Goal: Task Accomplishment & Management: Manage account settings

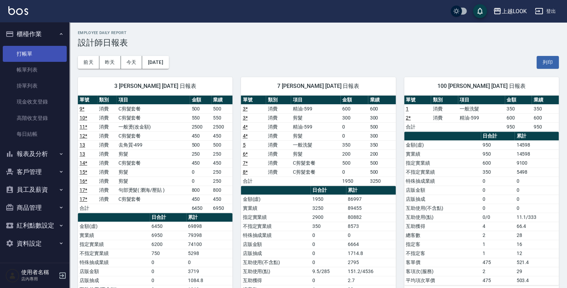
click at [29, 51] on link "打帳單" at bounding box center [35, 54] width 64 height 16
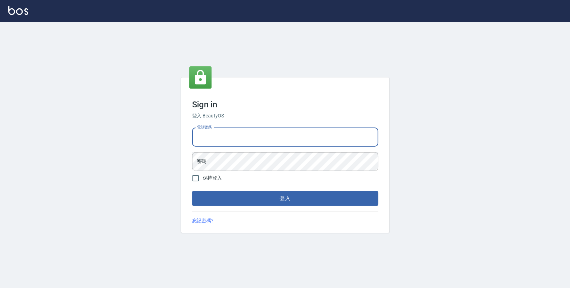
type input "0423178168"
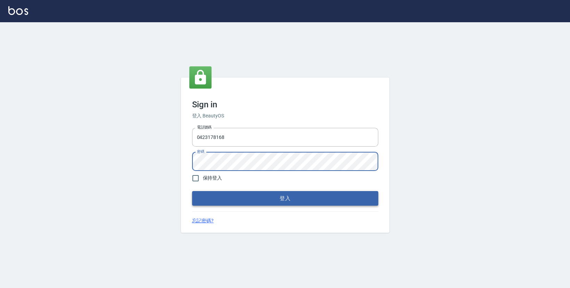
click at [224, 195] on button "登入" at bounding box center [285, 198] width 186 height 15
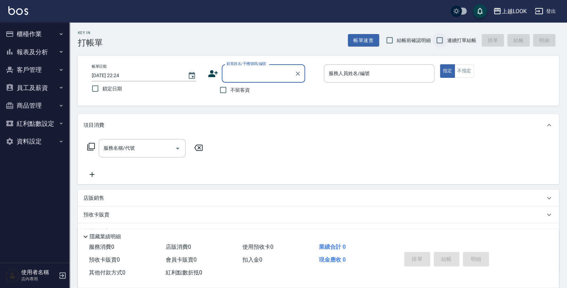
click at [440, 42] on input "連續打單結帳" at bounding box center [439, 40] width 15 height 15
checkbox input "true"
click at [222, 91] on input "不留客資" at bounding box center [223, 90] width 15 height 15
checkbox input "true"
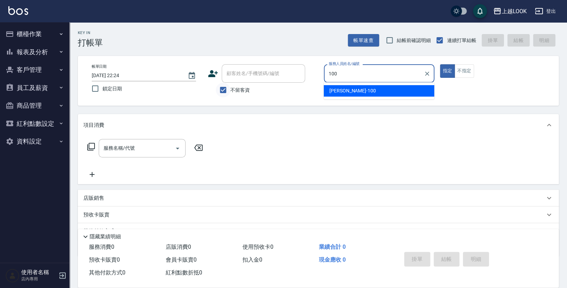
type input "Andy-100"
type button "true"
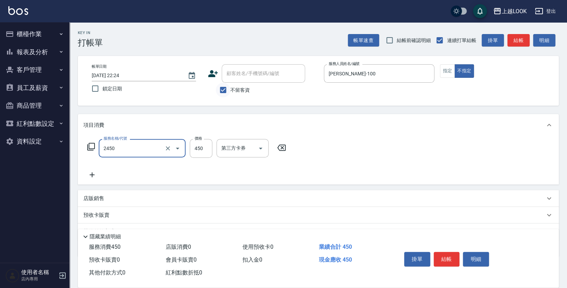
type input "C剪髮套餐(2450)"
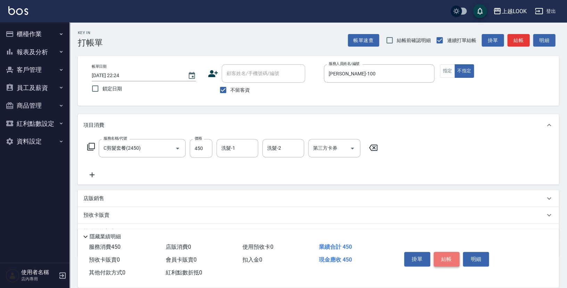
click at [443, 255] on button "結帳" at bounding box center [446, 259] width 26 height 15
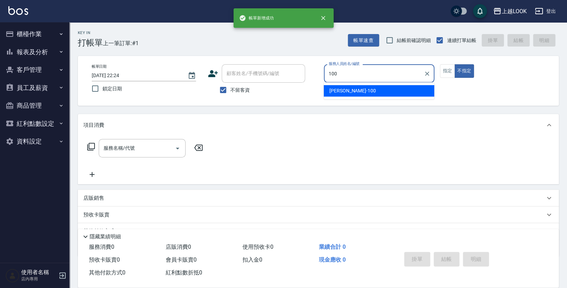
type input "Andy-100"
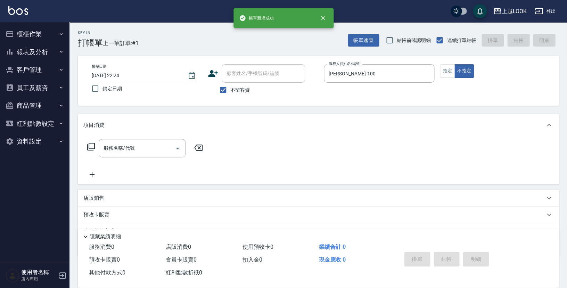
type button "false"
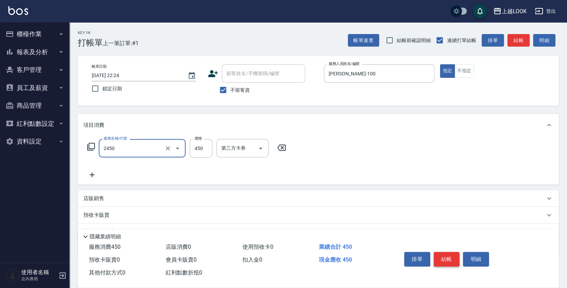
type input "C剪髮套餐(2450)"
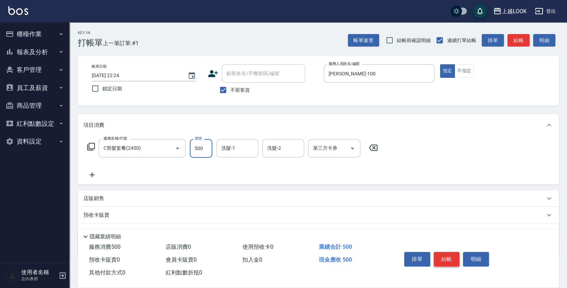
type input "500"
type input "瑄瑄-93"
click at [445, 258] on button "結帳" at bounding box center [446, 259] width 26 height 15
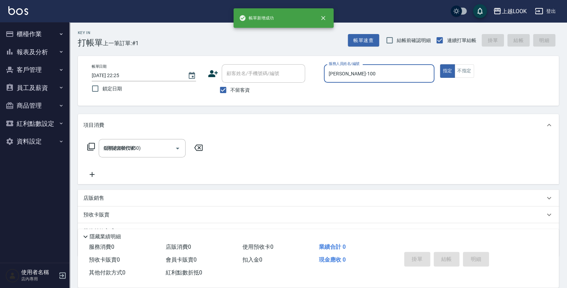
type input "2025/08/18 22:25"
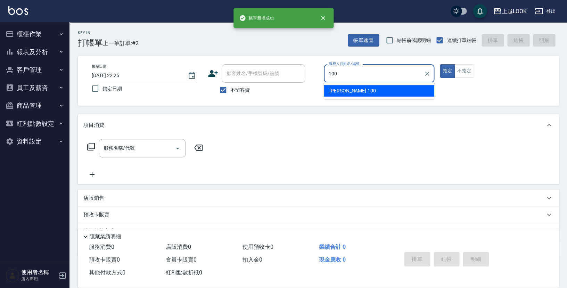
type input "Andy-100"
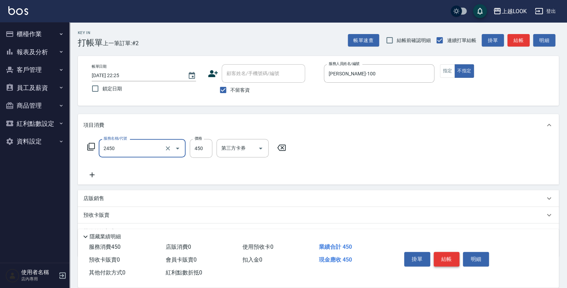
type input "C剪髮套餐(2450)"
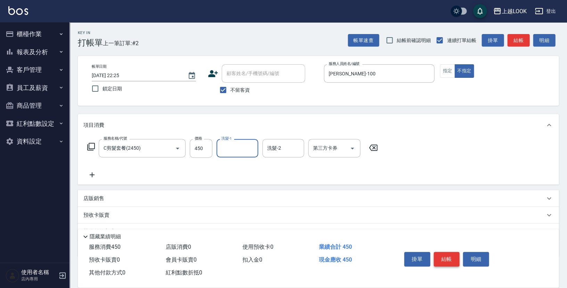
click at [442, 254] on button "結帳" at bounding box center [446, 259] width 26 height 15
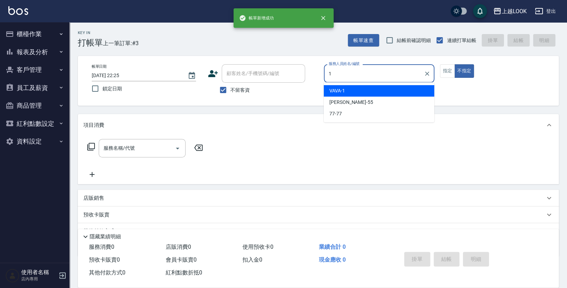
type input "VAVA-1"
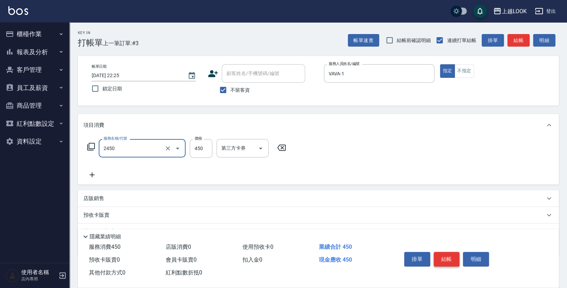
type input "C剪髮套餐(2450)"
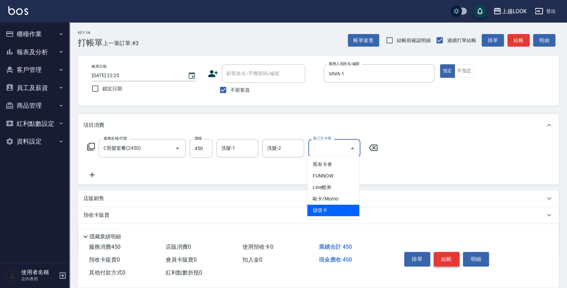
type input "儲值卡"
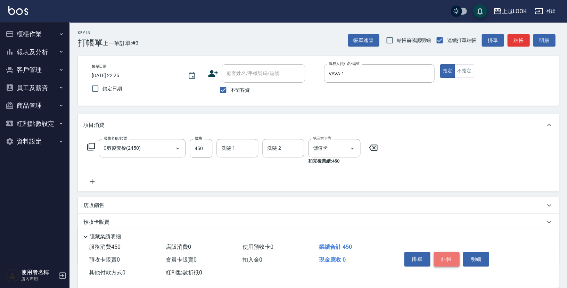
click at [448, 257] on button "結帳" at bounding box center [446, 259] width 26 height 15
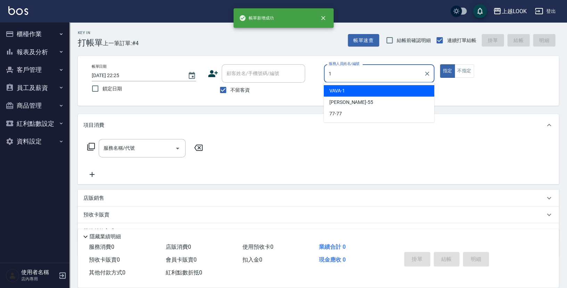
type input "VAVA-1"
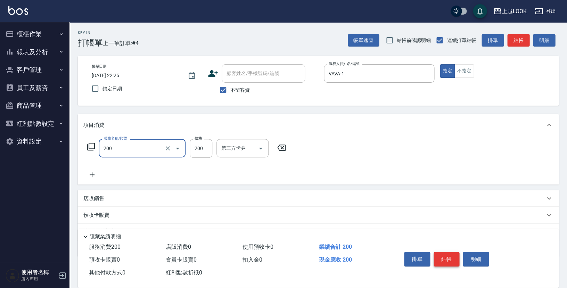
type input "剪髮(200)"
type input "250"
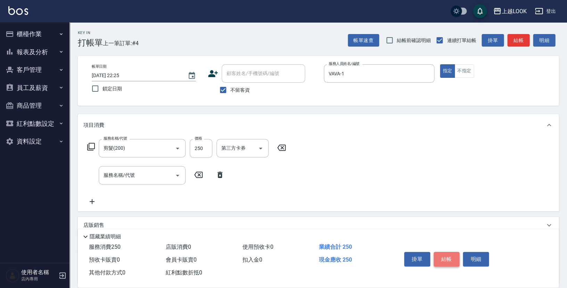
click at [447, 253] on button "結帳" at bounding box center [446, 259] width 26 height 15
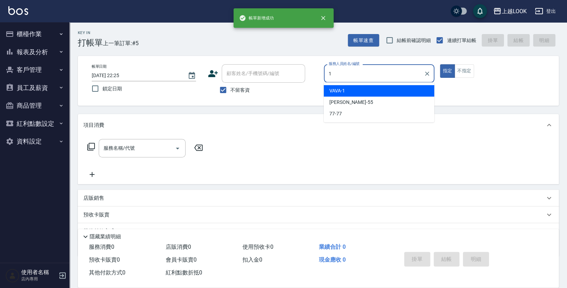
type input "VAVA-1"
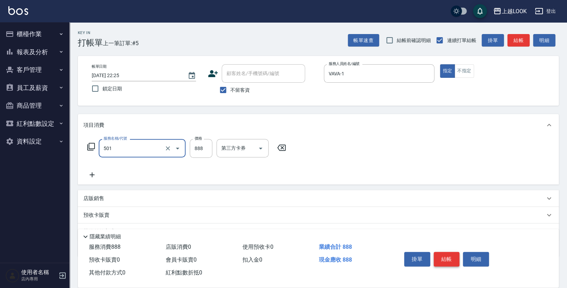
type input "一般染髮(改金額)(501)"
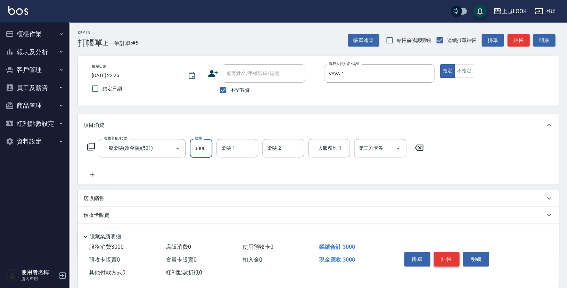
type input "3000"
click at [446, 254] on button "結帳" at bounding box center [446, 259] width 26 height 15
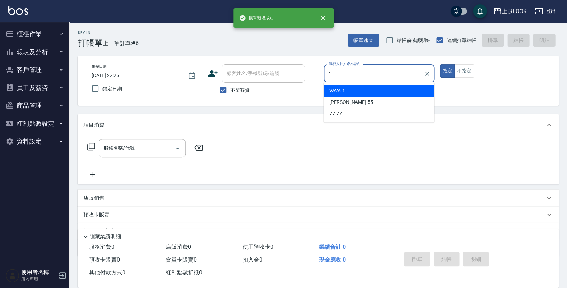
type input "VAVA-1"
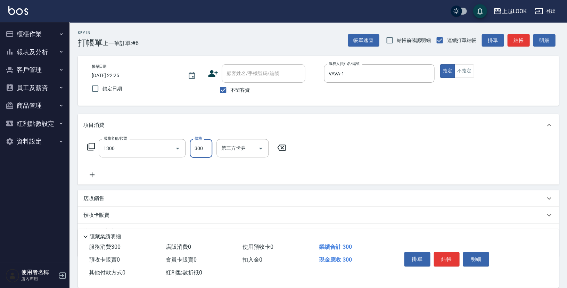
type input "一般洗髮(1300)"
type input "299"
type input "瑄瑄-93"
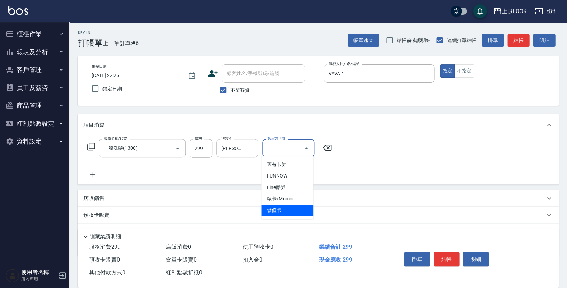
type input "儲值卡"
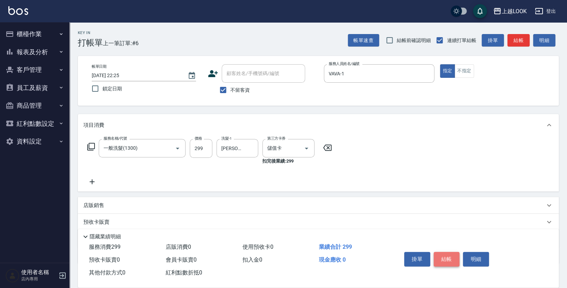
click at [453, 259] on button "結帳" at bounding box center [446, 259] width 26 height 15
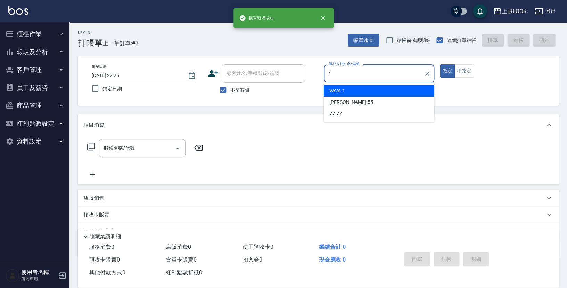
type input "VAVA-1"
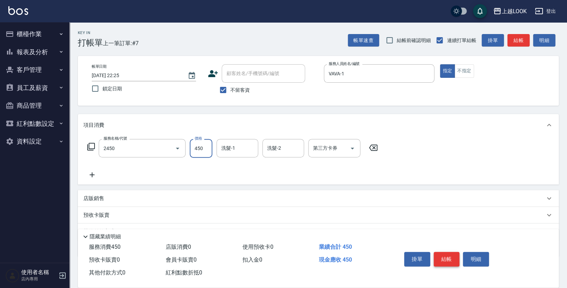
type input "C剪髮套餐(2450)"
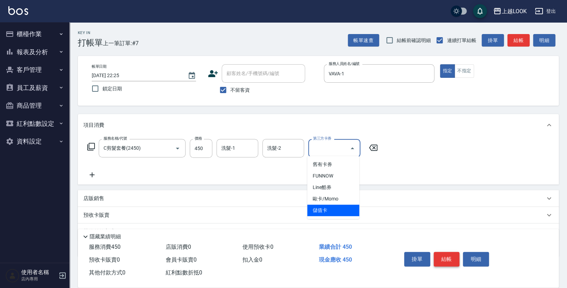
type input "儲值卡"
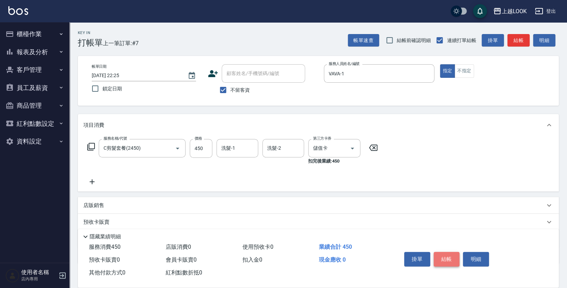
click at [446, 255] on button "結帳" at bounding box center [446, 259] width 26 height 15
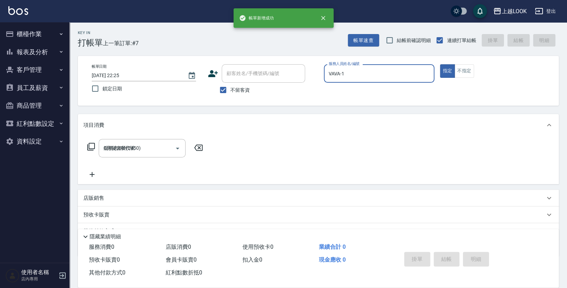
type input "2025/08/18 22:26"
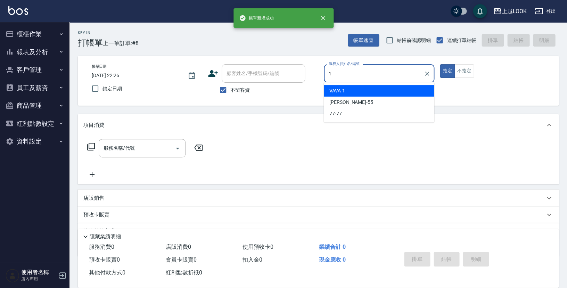
type input "VAVA-1"
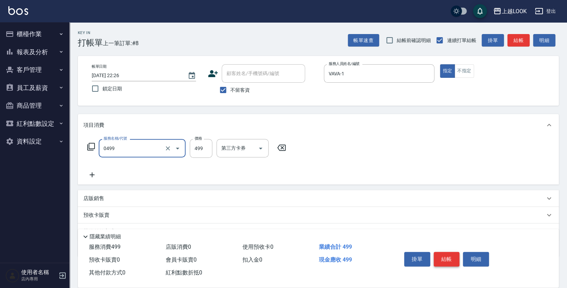
type input "去角質-499(0499)"
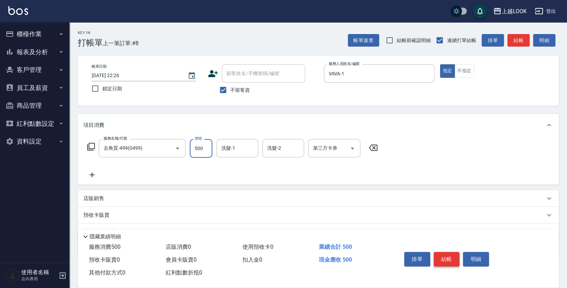
type input "500"
type input "Jason-3"
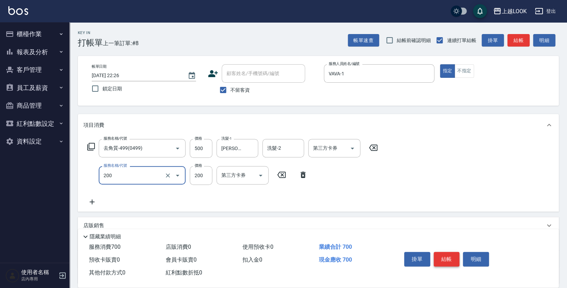
type input "剪髮(200)"
type input "250"
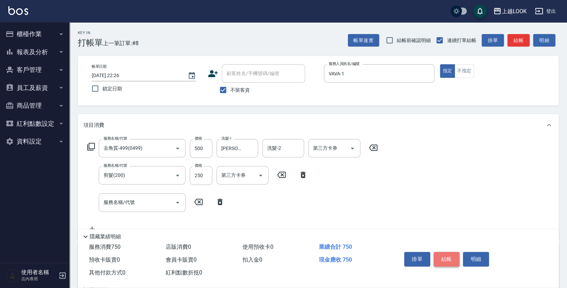
click at [441, 260] on button "結帳" at bounding box center [446, 259] width 26 height 15
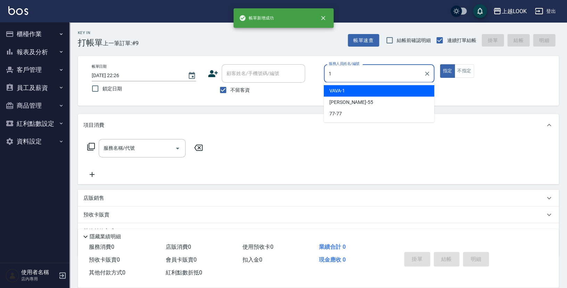
type input "VAVA-1"
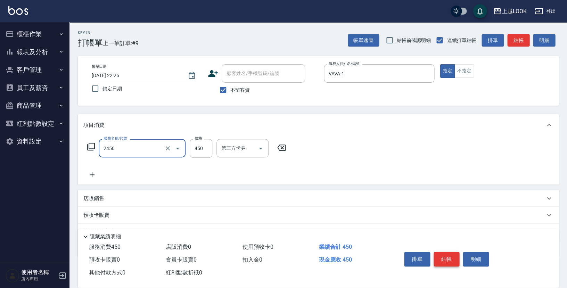
type input "C剪髮套餐(2450)"
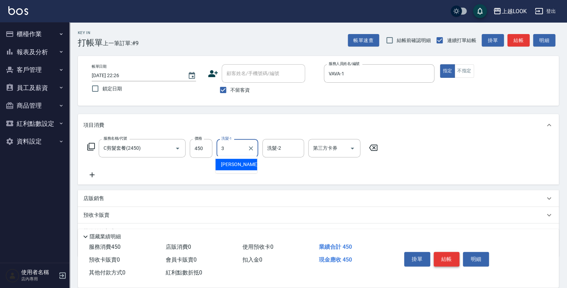
type input "Jason-3"
click at [442, 255] on button "結帳" at bounding box center [446, 259] width 26 height 15
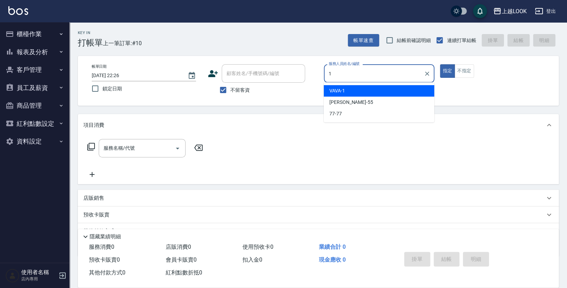
type input "VAVA-1"
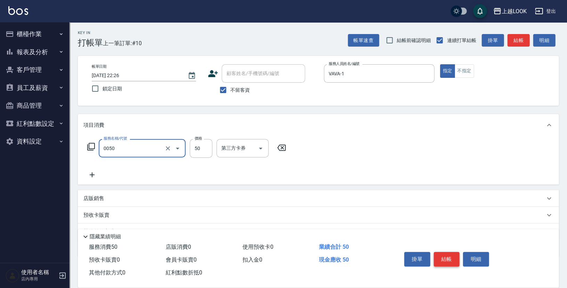
type input "剪瀏海(0050)"
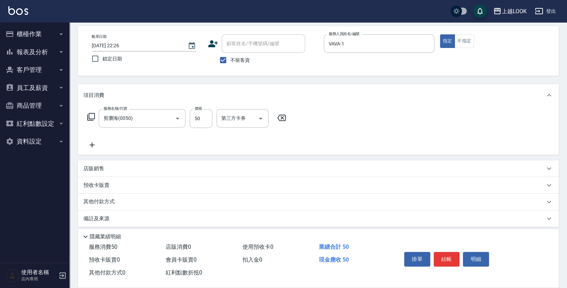
click at [102, 161] on div "店販銷售" at bounding box center [318, 168] width 481 height 17
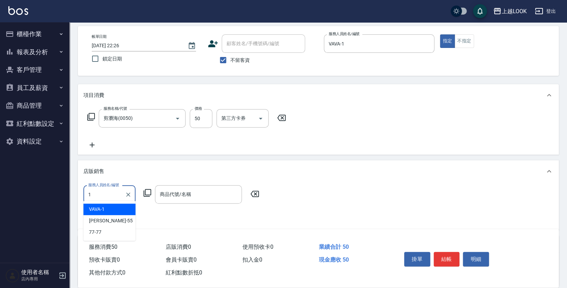
type input "VAVA-1"
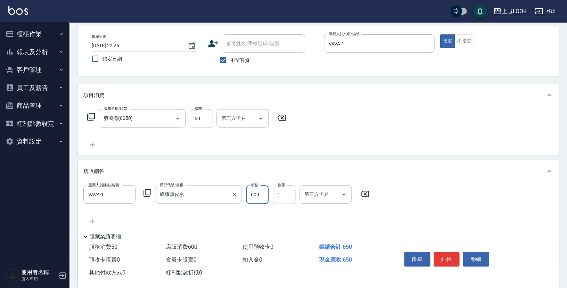
click at [194, 193] on input "蜂膠頭皮水" at bounding box center [193, 194] width 70 height 12
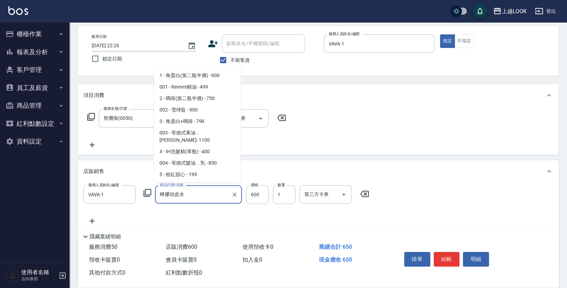
scroll to position [260, 0]
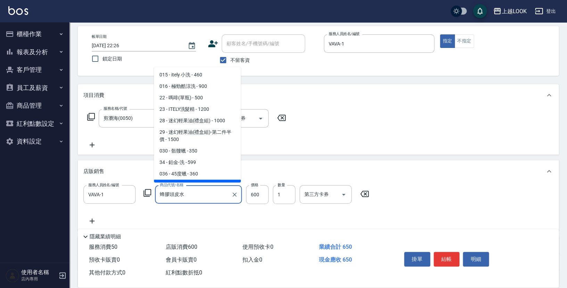
click at [194, 193] on input "蜂膠頭皮水" at bounding box center [193, 194] width 70 height 12
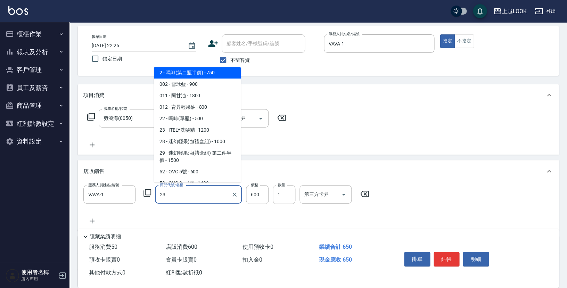
scroll to position [0, 0]
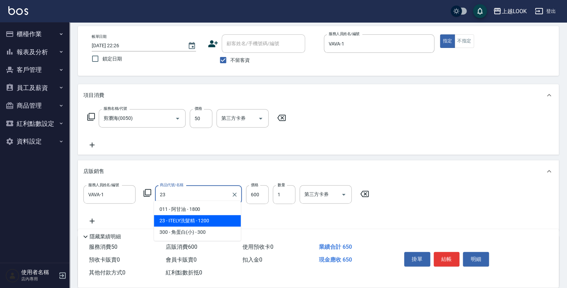
type input "ITELY洗髮精"
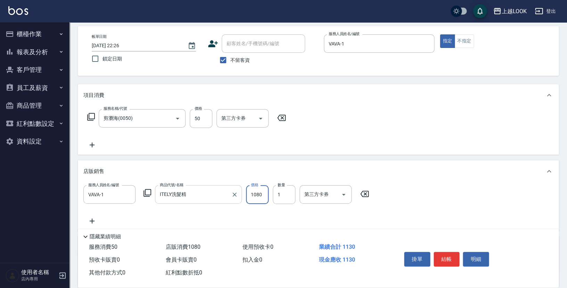
type input "1080"
click at [448, 252] on button "結帳" at bounding box center [446, 259] width 26 height 15
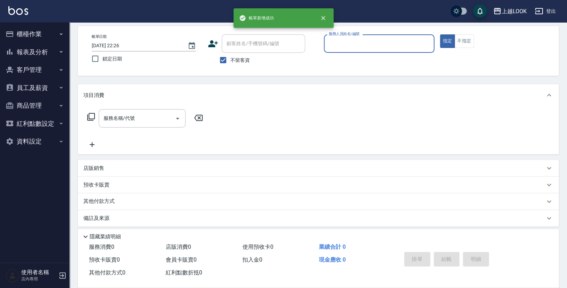
scroll to position [30, 0]
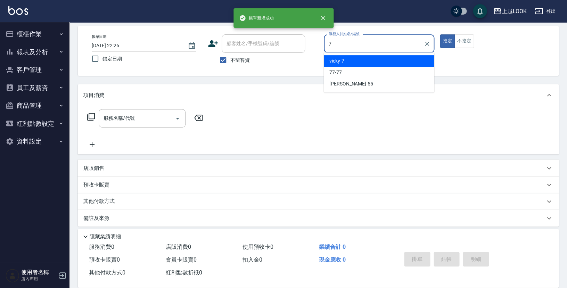
type input "vicky-7"
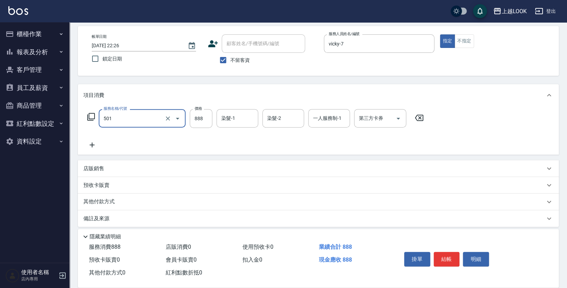
type input "一般染髮(改金額)(501)"
type input "2050"
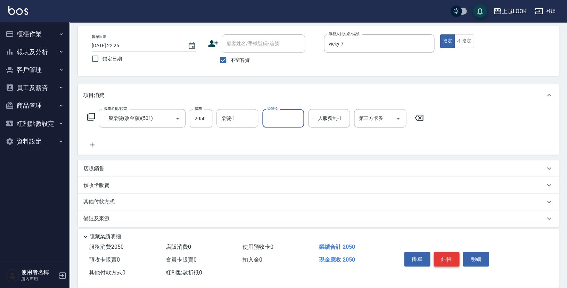
click at [440, 256] on button "結帳" at bounding box center [446, 259] width 26 height 15
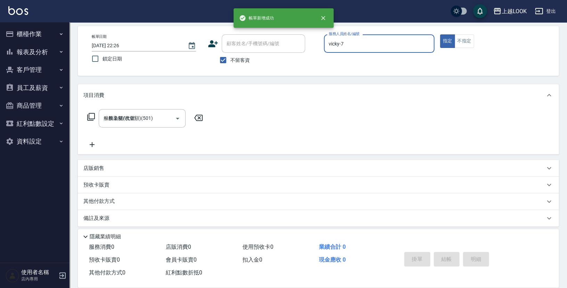
type input "2025/08/18 22:27"
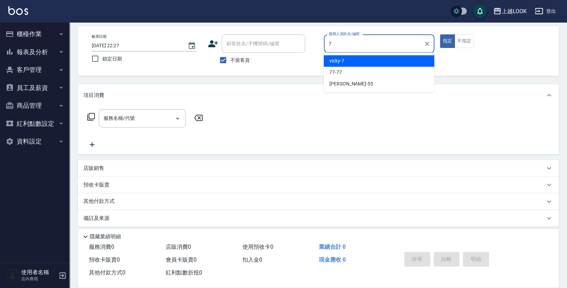
type input "vicky-7"
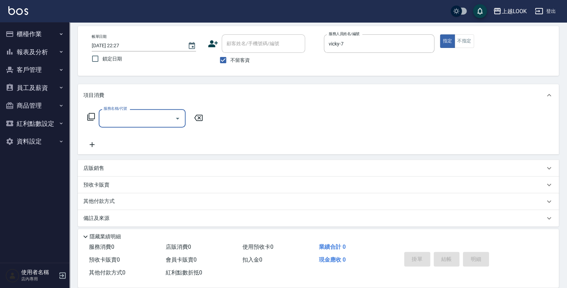
type input "0"
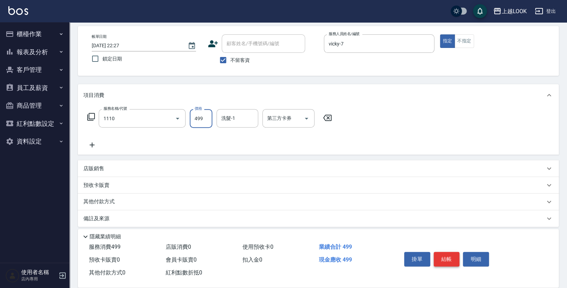
type input "接髮洗(1110)"
type input "500"
click at [446, 261] on button "結帳" at bounding box center [446, 259] width 26 height 15
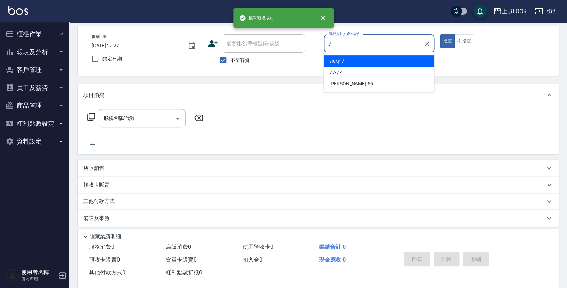
type input "vicky-7"
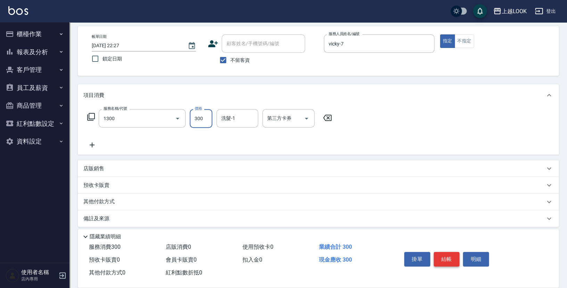
type input "一般洗髮(1300)"
type input "350"
type input "Andy-100"
click at [449, 260] on button "結帳" at bounding box center [446, 259] width 26 height 15
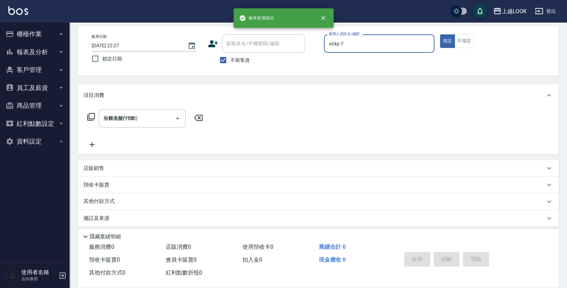
type input "2025/08/18 22:28"
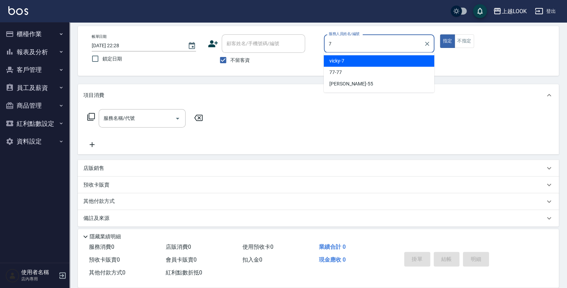
type input "vicky-7"
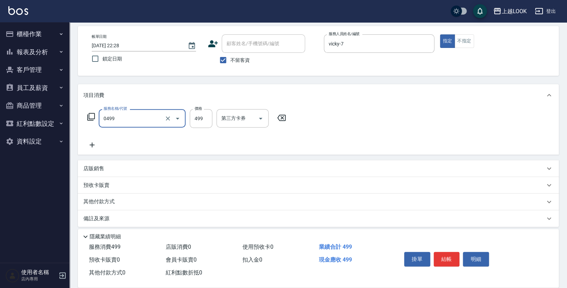
type input "去角質-499(0499)"
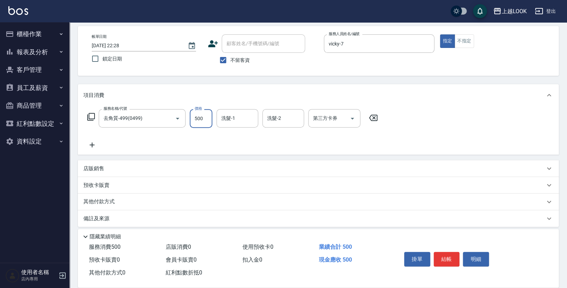
type input "500"
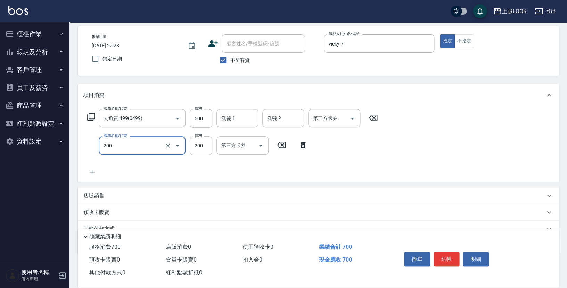
type input "剪髮(200)"
type input "300"
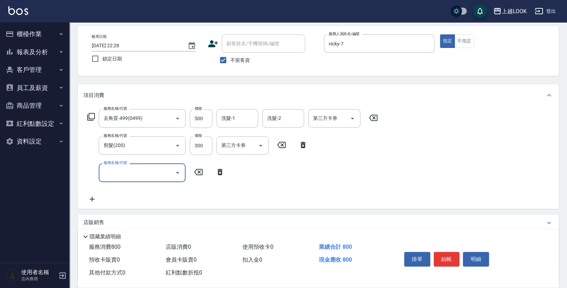
scroll to position [84, 0]
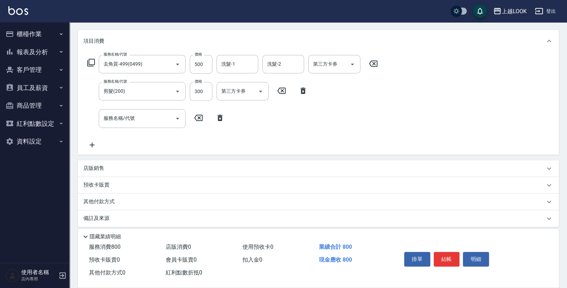
click at [103, 166] on p "店販銷售" at bounding box center [93, 168] width 21 height 7
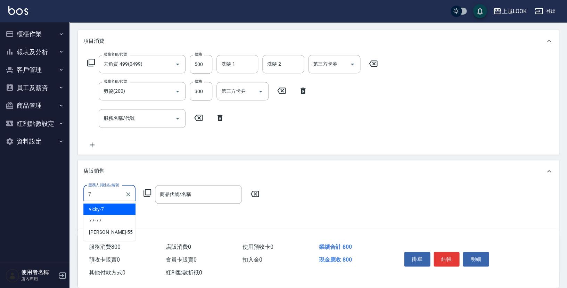
type input "vicky-7"
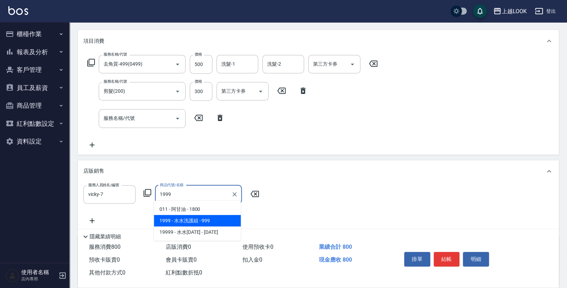
type input "水水洗護組"
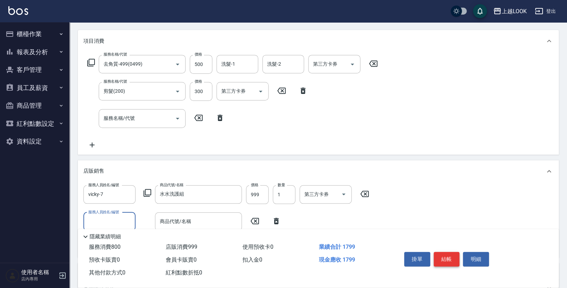
click at [451, 259] on button "結帳" at bounding box center [446, 259] width 26 height 15
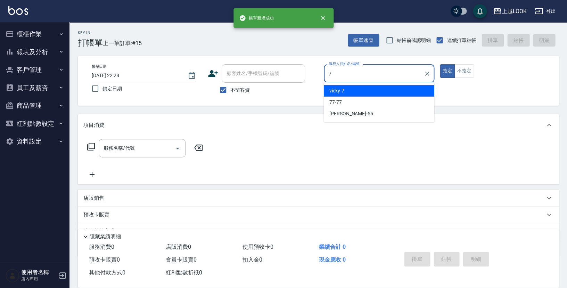
type input "vicky-7"
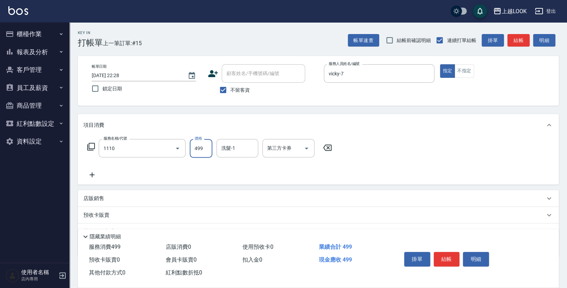
type input "接髮洗(1110)"
type input "416"
type input "Andy-100"
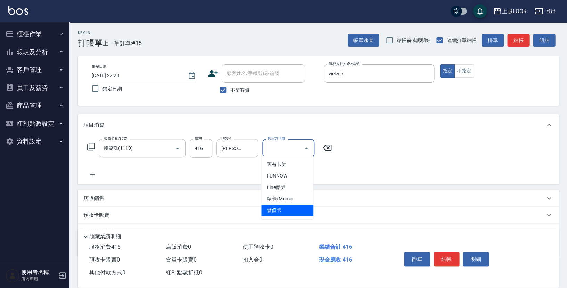
type input "儲值卡"
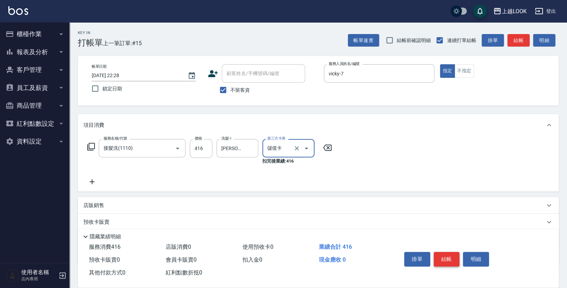
click at [448, 254] on button "結帳" at bounding box center [446, 259] width 26 height 15
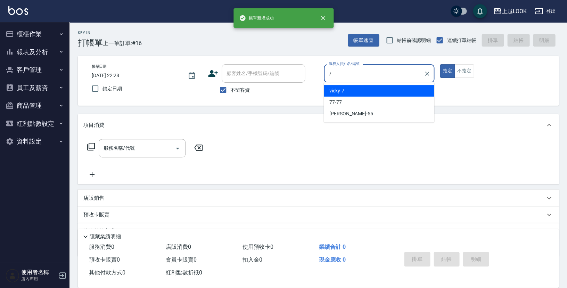
type input "vicky-7"
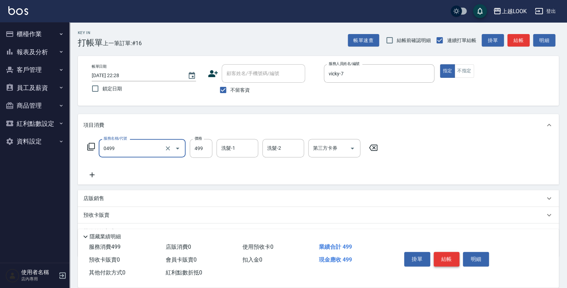
type input "去角質-499(0499)"
type input "500"
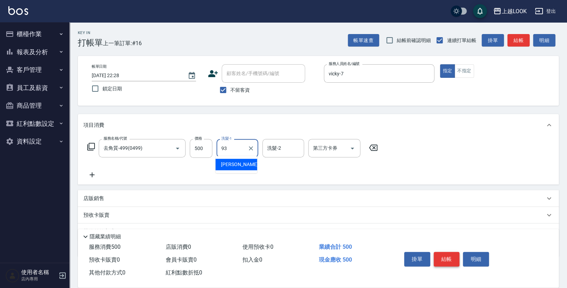
type input "瑄瑄-93"
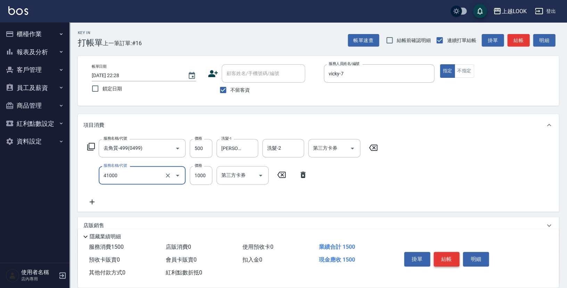
type input "酵素 & 鏡面(41000)"
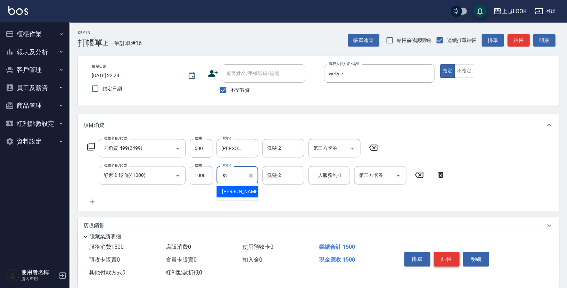
type input "瑄瑄-93"
click at [445, 256] on button "結帳" at bounding box center [446, 259] width 26 height 15
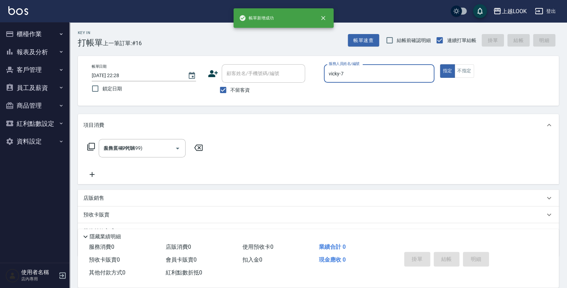
type input "2025/08/18 22:29"
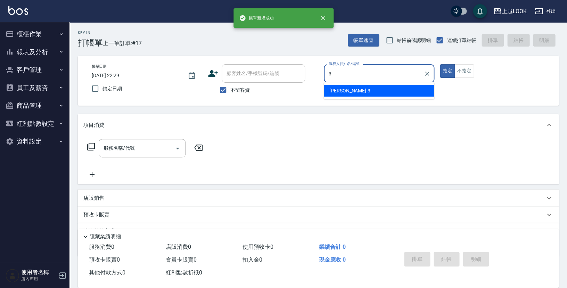
type input "Jason-3"
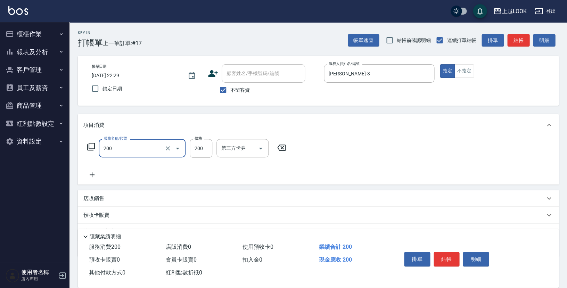
type input "剪髮(200)"
type input "300"
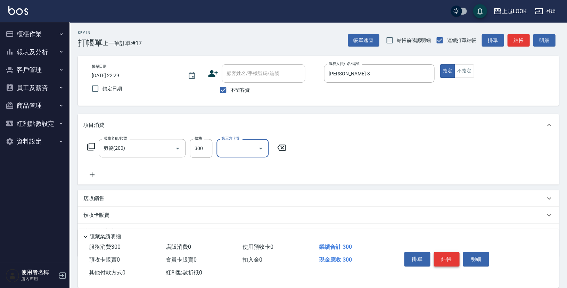
click at [442, 260] on button "結帳" at bounding box center [446, 259] width 26 height 15
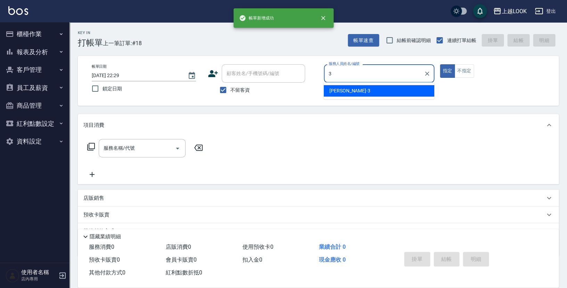
type input "Jason-3"
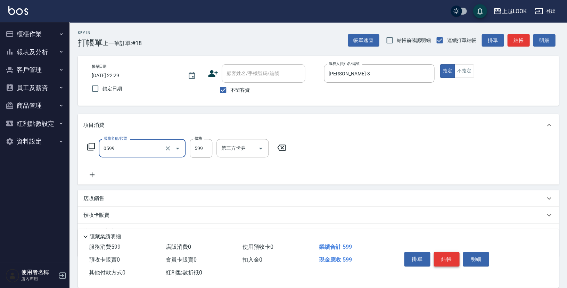
type input "精油-599(0599)"
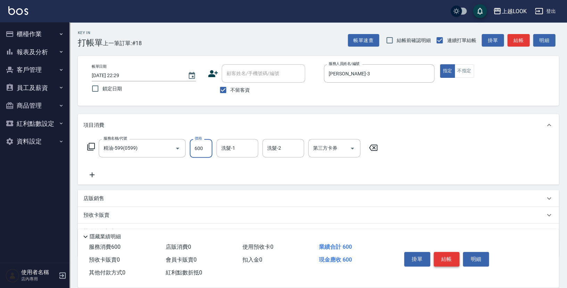
type input "600"
type input "瑄瑄-93"
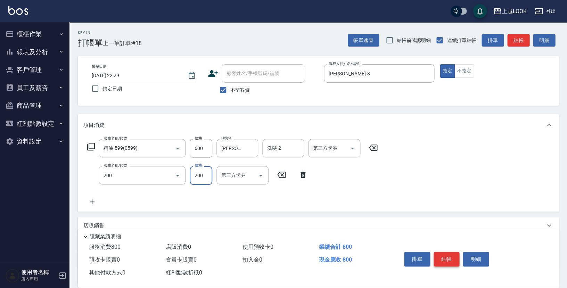
type input "剪髮(200)"
type input "250"
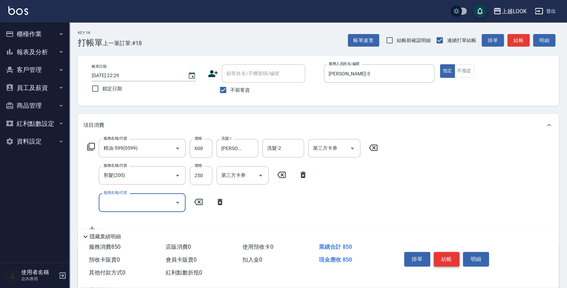
click at [442, 257] on button "結帳" at bounding box center [446, 259] width 26 height 15
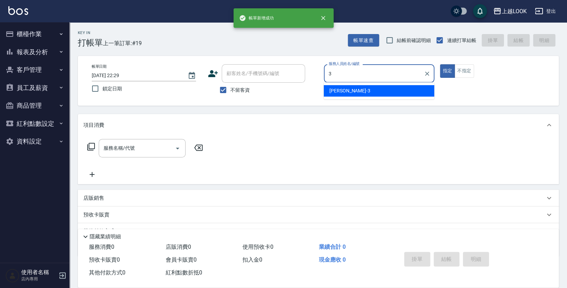
type input "Jason-3"
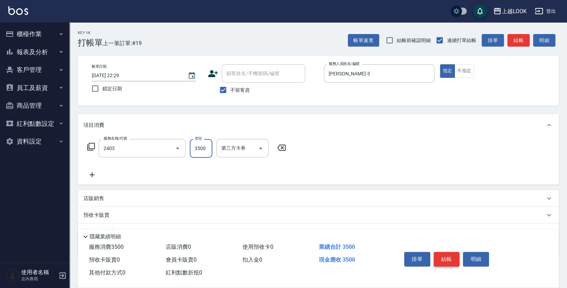
type input "燙髮C餐(長髮)(2403)"
type input "2500"
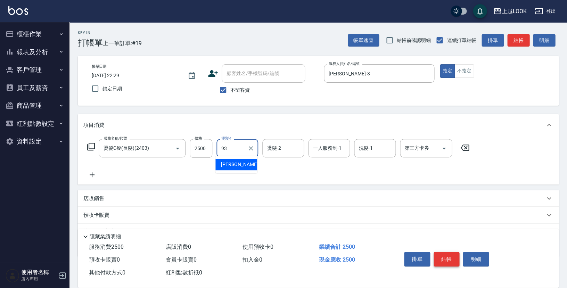
type input "瑄瑄-93"
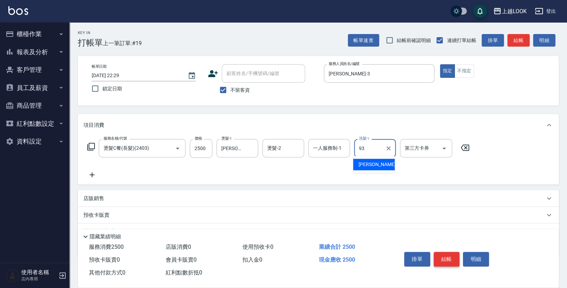
type input "瑄瑄-93"
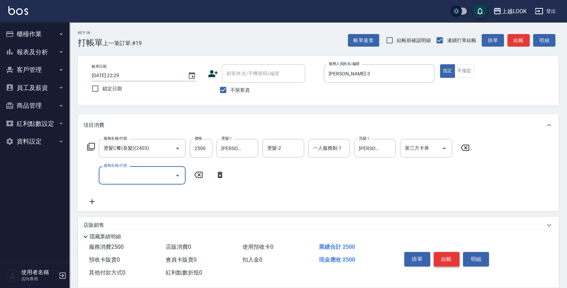
click at [447, 262] on button "結帳" at bounding box center [446, 259] width 26 height 15
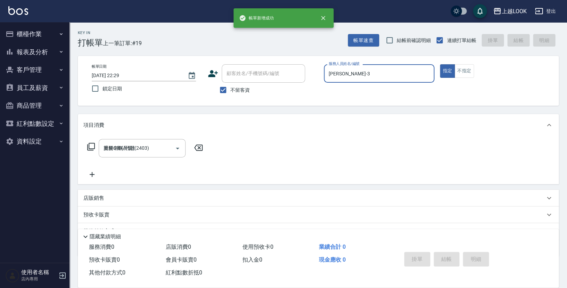
type input "2025/08/18 22:30"
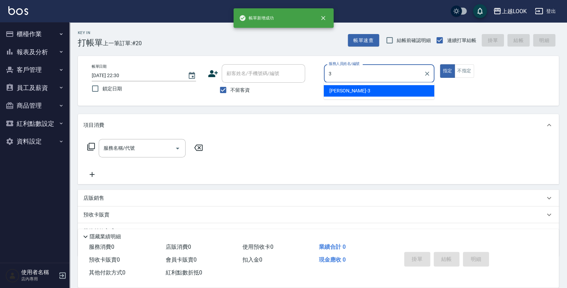
type input "Jason-3"
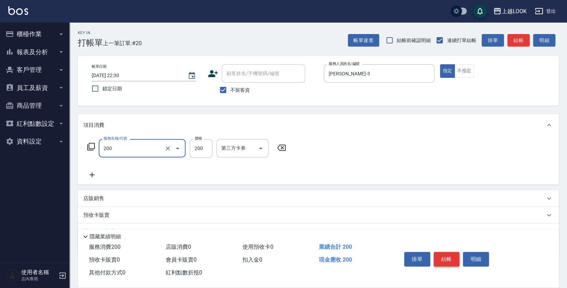
type input "剪髮(200)"
type input "300"
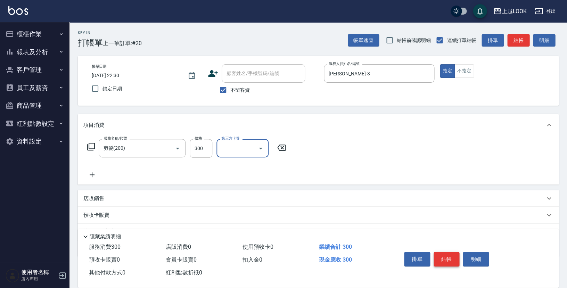
click at [446, 252] on button "結帳" at bounding box center [446, 259] width 26 height 15
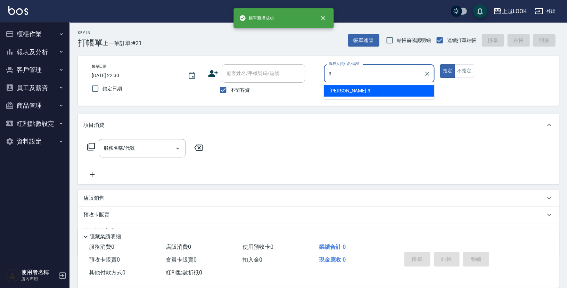
type input "Jason-3"
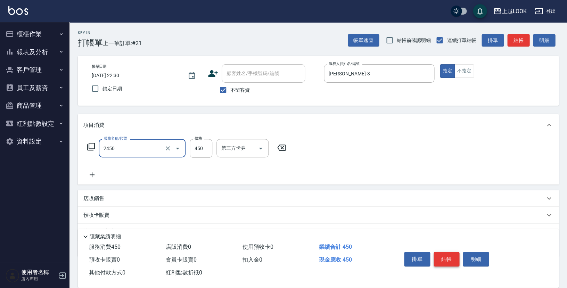
type input "C剪髮套餐(2450)"
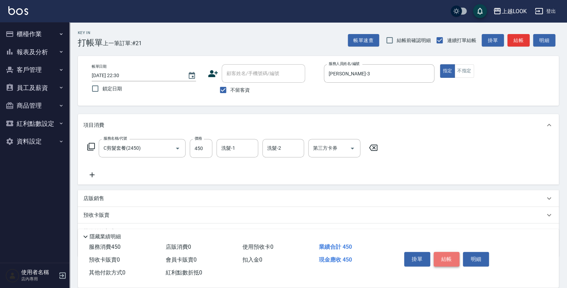
click at [440, 252] on button "結帳" at bounding box center [446, 259] width 26 height 15
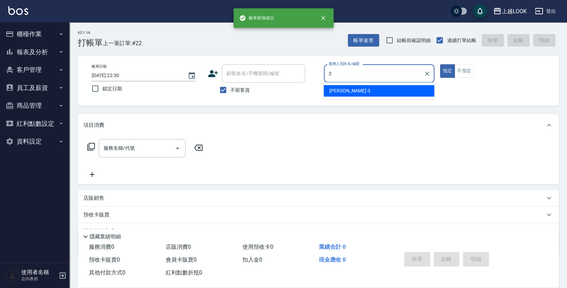
type input "Jason-3"
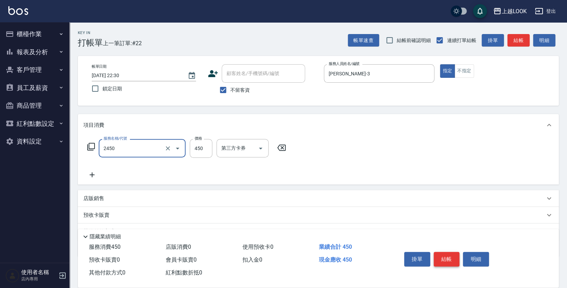
type input "C剪髮套餐(2450)"
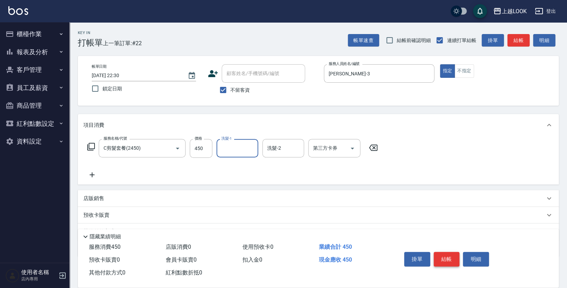
click at [446, 257] on button "結帳" at bounding box center [446, 259] width 26 height 15
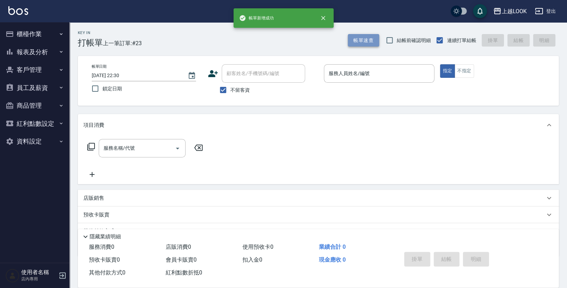
click at [370, 39] on button "帳單速查" at bounding box center [363, 40] width 31 height 13
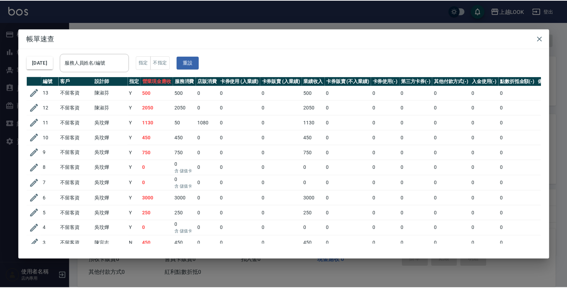
scroll to position [199, 0]
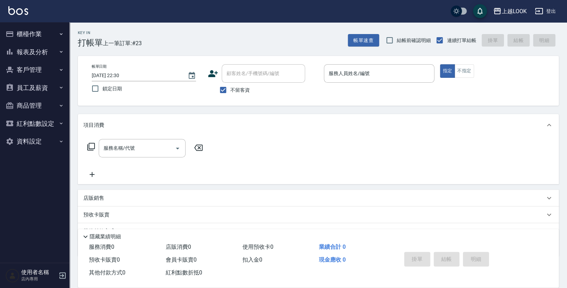
click at [33, 50] on button "報表及分析" at bounding box center [35, 52] width 64 height 18
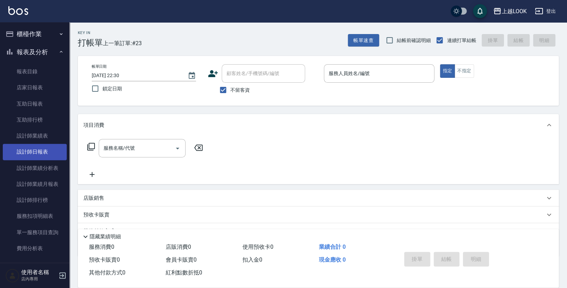
click at [42, 148] on link "設計師日報表" at bounding box center [35, 152] width 64 height 16
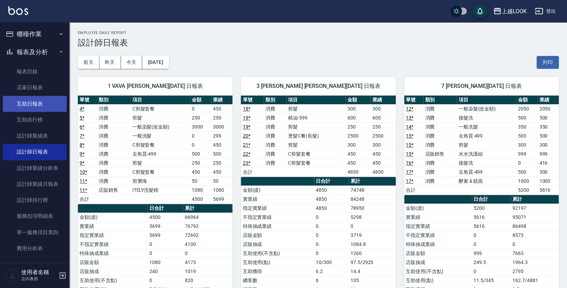
click at [30, 102] on link "互助日報表" at bounding box center [35, 104] width 64 height 16
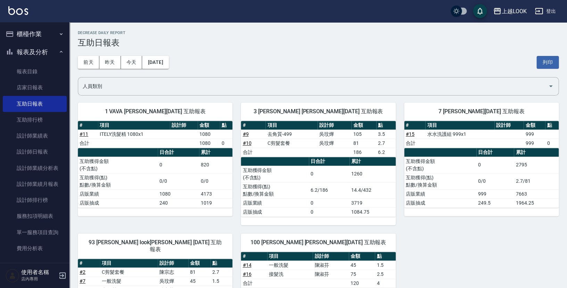
click at [25, 49] on button "報表及分析" at bounding box center [35, 52] width 64 height 18
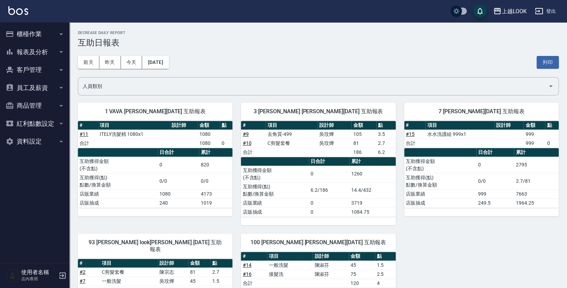
click at [27, 35] on button "櫃檯作業" at bounding box center [35, 34] width 64 height 18
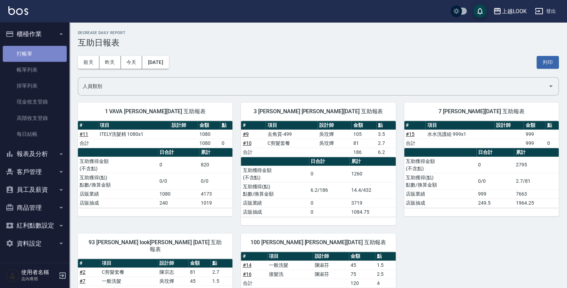
click at [30, 55] on link "打帳單" at bounding box center [35, 54] width 64 height 16
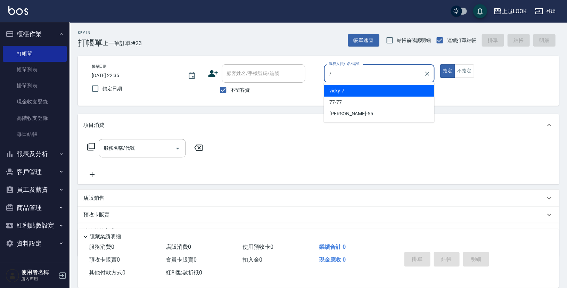
type input "vicky-7"
type button "true"
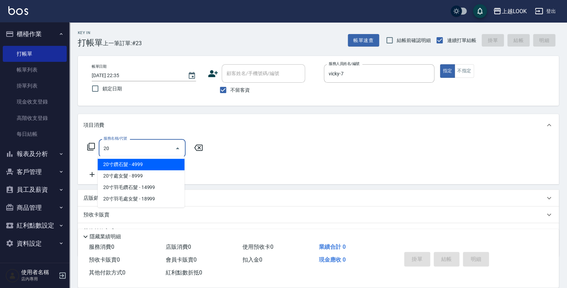
type input "2"
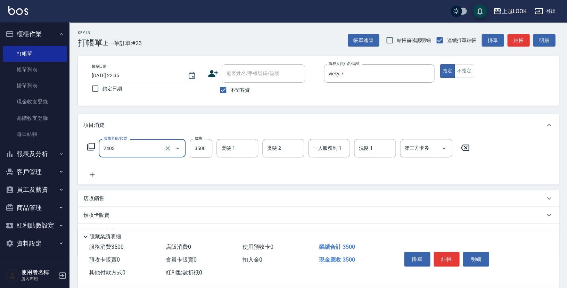
type input "燙髮C餐(長髮)(2403)"
type input "2500"
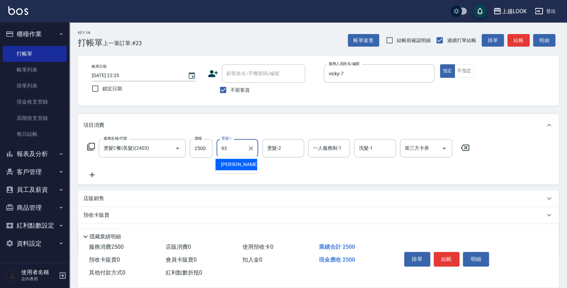
type input "瑄瑄-93"
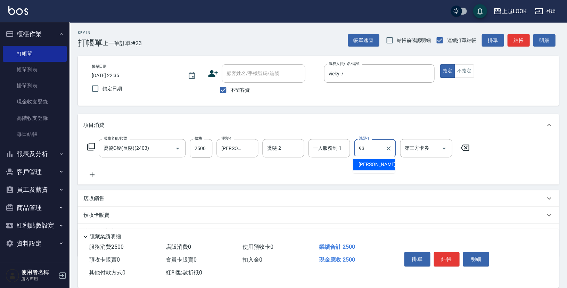
type input "瑄瑄-93"
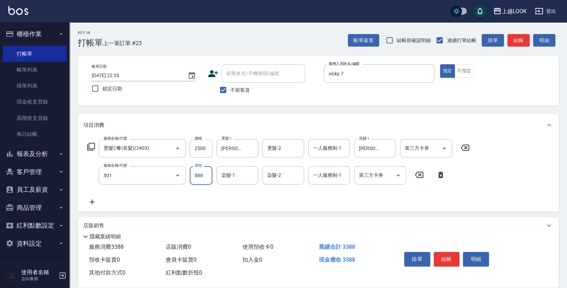
type input "一般染髮(改金額)(501)"
type input "2000"
click at [447, 257] on button "結帳" at bounding box center [446, 259] width 26 height 15
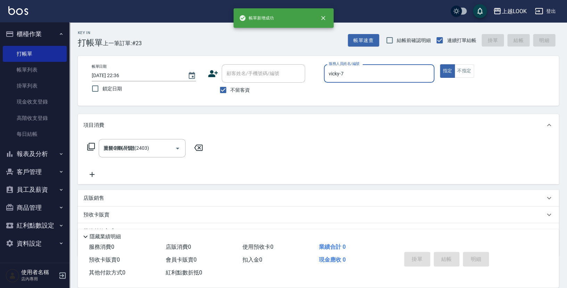
type input "2025/08/18 22:36"
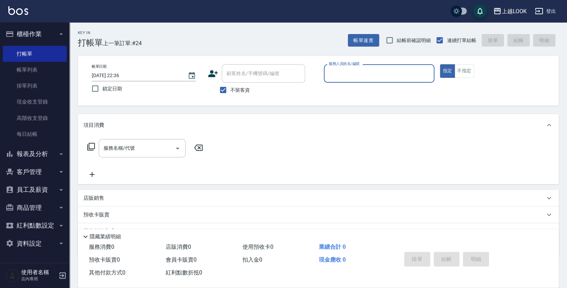
click at [29, 32] on button "櫃檯作業" at bounding box center [35, 34] width 64 height 18
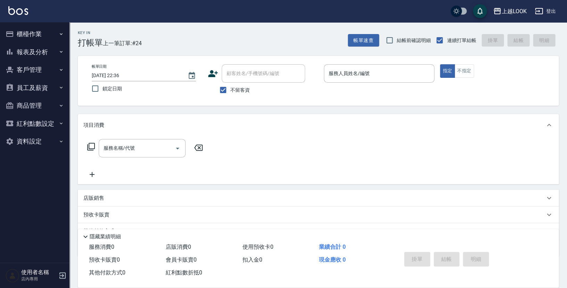
click at [27, 47] on button "報表及分析" at bounding box center [35, 52] width 64 height 18
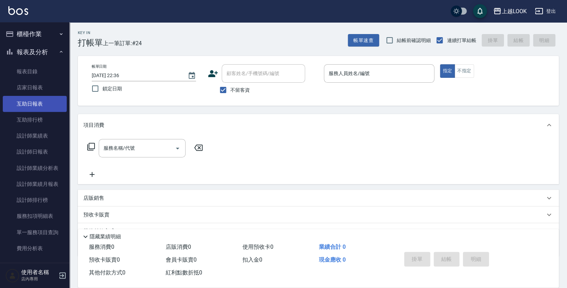
click at [30, 105] on link "互助日報表" at bounding box center [35, 104] width 64 height 16
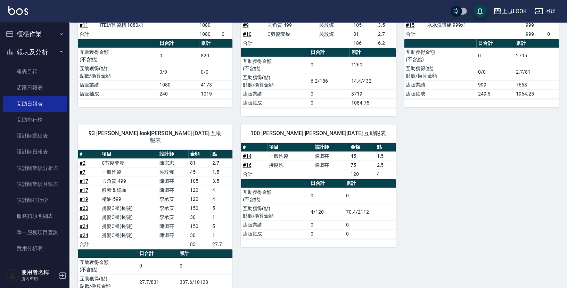
scroll to position [136, 0]
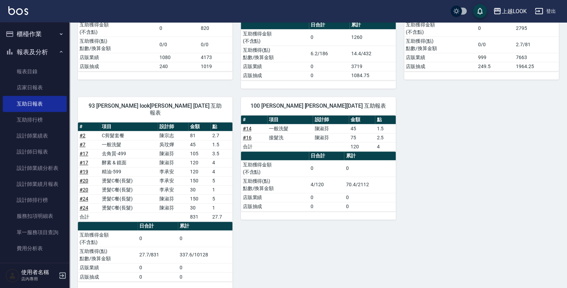
click at [21, 50] on button "報表及分析" at bounding box center [35, 52] width 64 height 18
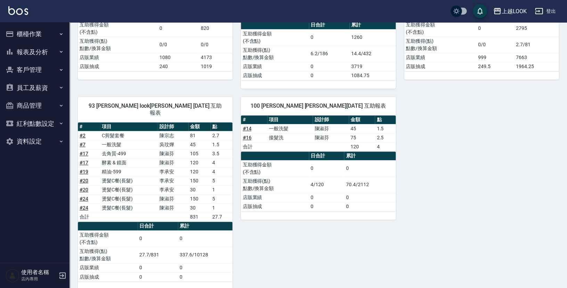
click at [27, 34] on button "櫃檯作業" at bounding box center [35, 34] width 64 height 18
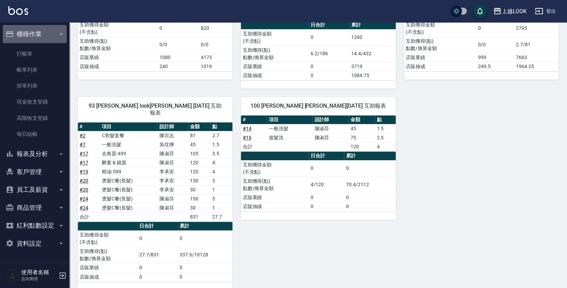
click at [32, 37] on button "櫃檯作業" at bounding box center [35, 34] width 64 height 18
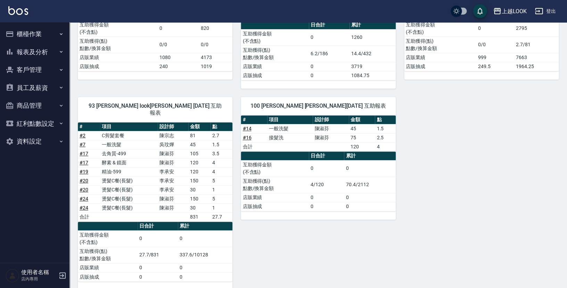
click at [31, 52] on button "報表及分析" at bounding box center [35, 52] width 64 height 18
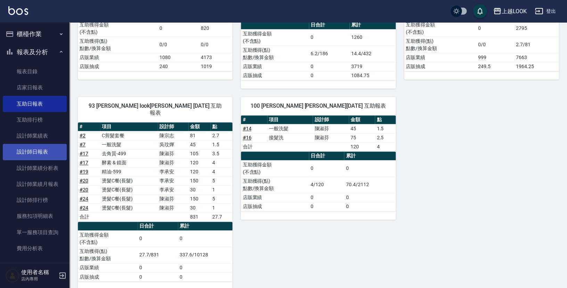
click at [39, 151] on link "設計師日報表" at bounding box center [35, 152] width 64 height 16
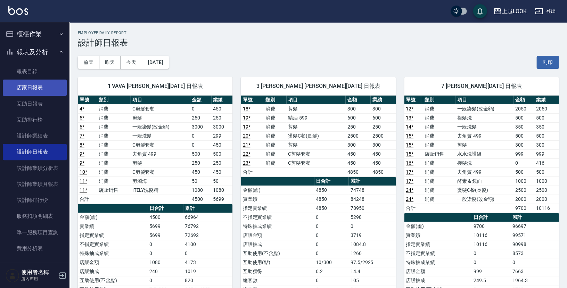
click at [32, 87] on link "店家日報表" at bounding box center [35, 88] width 64 height 16
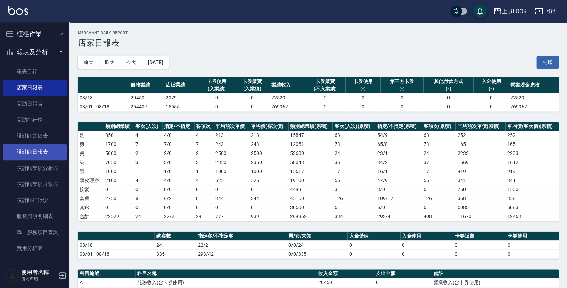
click at [30, 152] on link "設計師日報表" at bounding box center [35, 152] width 64 height 16
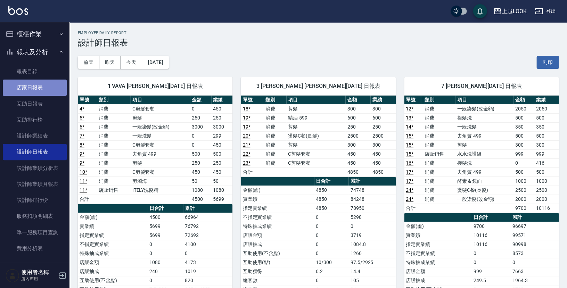
click at [36, 85] on link "店家日報表" at bounding box center [35, 88] width 64 height 16
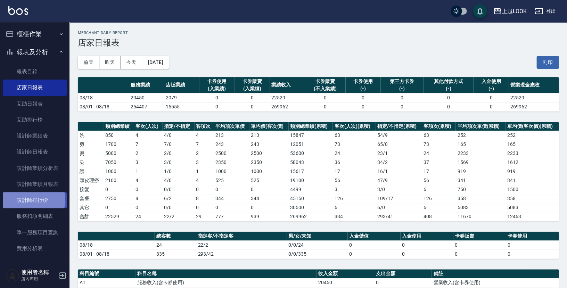
click at [33, 197] on link "設計師排行榜" at bounding box center [35, 200] width 64 height 16
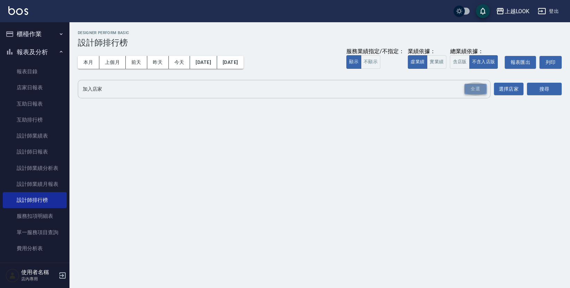
click at [482, 91] on div "全選" at bounding box center [475, 89] width 22 height 11
click at [446, 62] on button "實業績" at bounding box center [436, 62] width 19 height 14
click at [542, 90] on button "搜尋" at bounding box center [544, 89] width 35 height 13
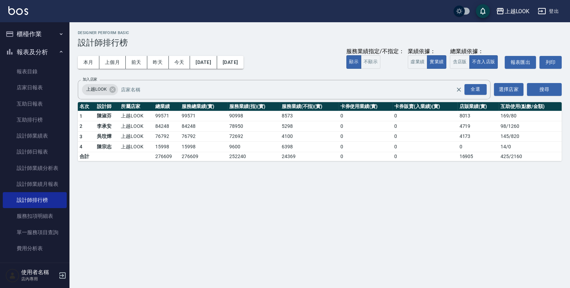
click at [24, 51] on button "報表及分析" at bounding box center [35, 52] width 64 height 18
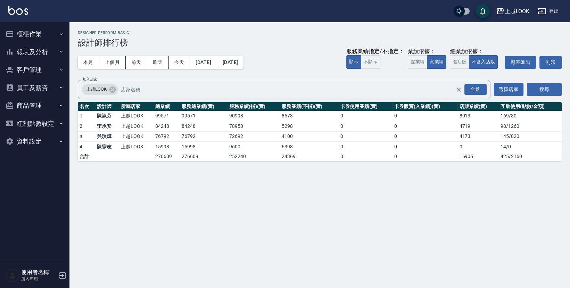
click at [32, 53] on button "報表及分析" at bounding box center [35, 52] width 64 height 18
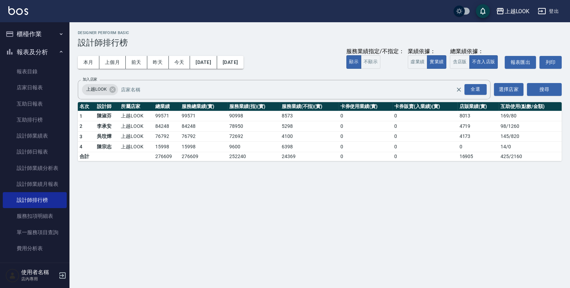
click at [25, 50] on button "報表及分析" at bounding box center [35, 52] width 64 height 18
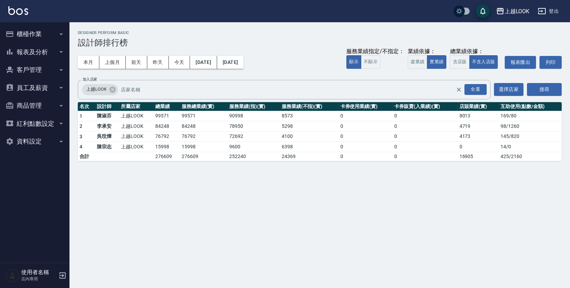
click at [34, 53] on button "報表及分析" at bounding box center [35, 52] width 64 height 18
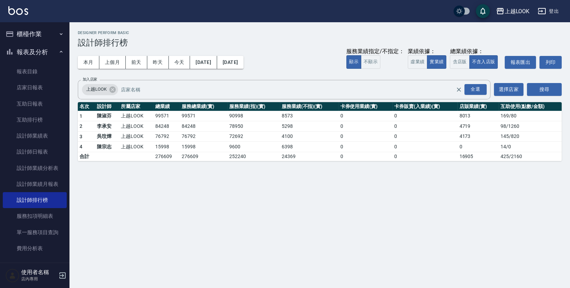
click at [34, 52] on button "報表及分析" at bounding box center [35, 52] width 64 height 18
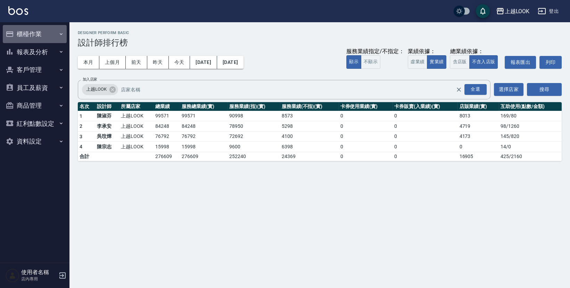
click at [32, 34] on button "櫃檯作業" at bounding box center [35, 34] width 64 height 18
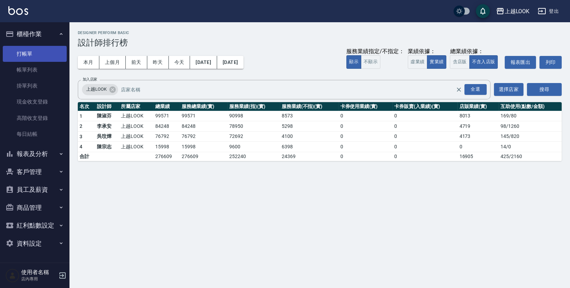
click at [36, 50] on link "打帳單" at bounding box center [35, 54] width 64 height 16
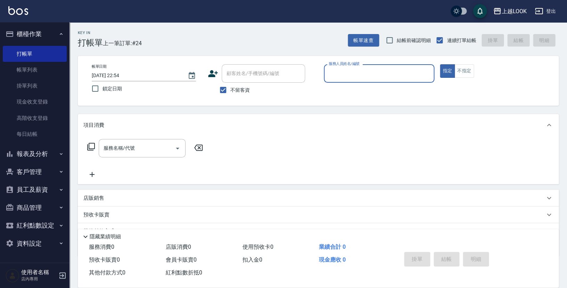
click at [39, 151] on button "報表及分析" at bounding box center [35, 154] width 64 height 18
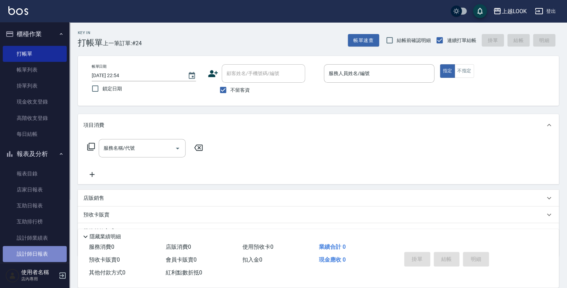
click at [51, 247] on link "設計師日報表" at bounding box center [35, 254] width 64 height 16
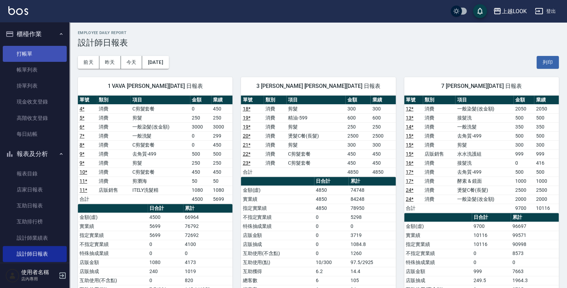
click at [41, 51] on link "打帳單" at bounding box center [35, 54] width 64 height 16
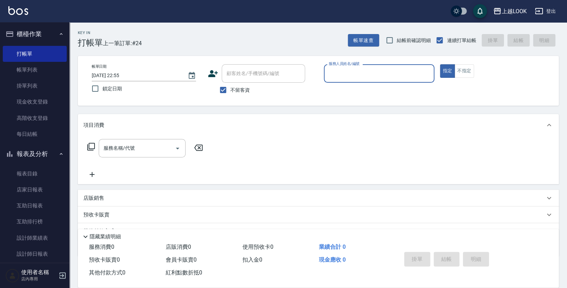
click at [402, 74] on input "服務人員姓名/編號" at bounding box center [379, 73] width 104 height 12
type input "Jason-3"
type button "true"
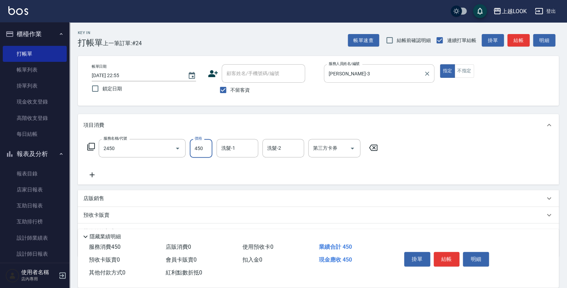
type input "C剪髮套餐(2450)"
type input "瑄瑄-93"
click at [454, 257] on button "結帳" at bounding box center [446, 259] width 26 height 15
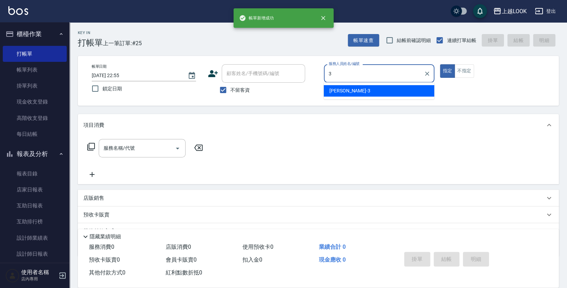
type input "Jason-3"
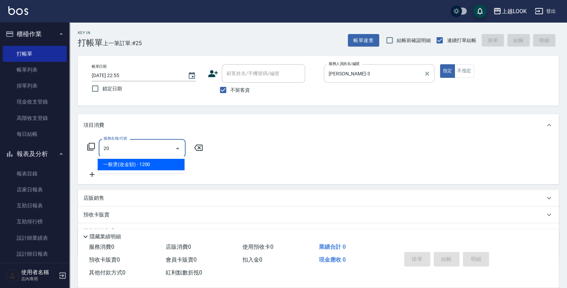
type input "2"
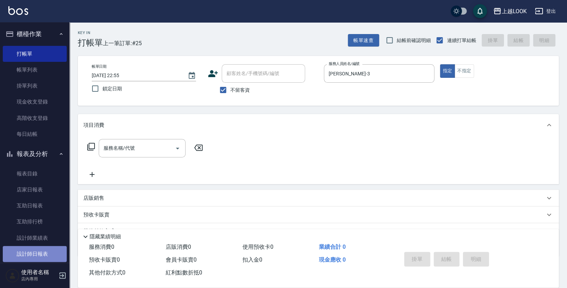
click at [44, 252] on link "設計師日報表" at bounding box center [35, 254] width 64 height 16
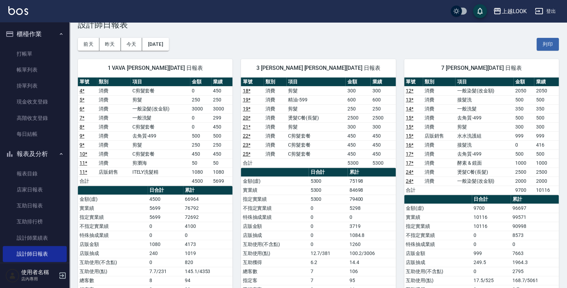
scroll to position [44, 0]
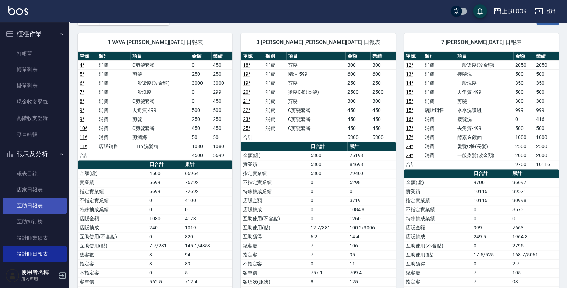
click at [43, 204] on link "互助日報表" at bounding box center [35, 206] width 64 height 16
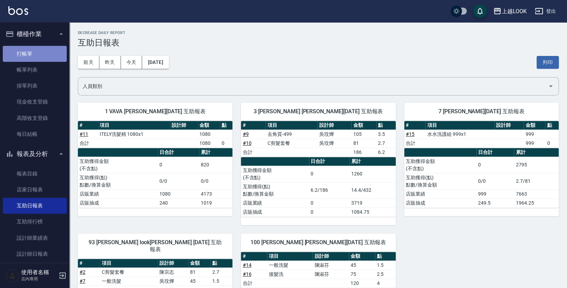
click at [35, 52] on link "打帳單" at bounding box center [35, 54] width 64 height 16
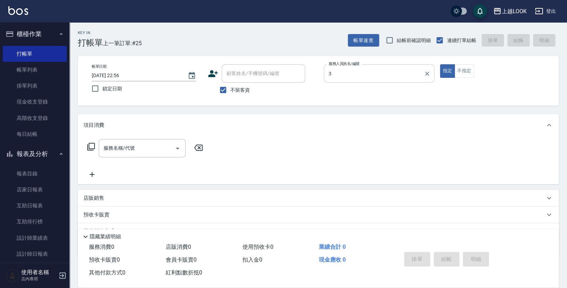
type input "Jason-3"
type button "true"
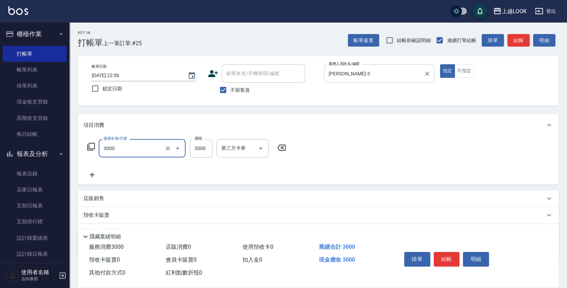
type input "儲值3000(83000)"
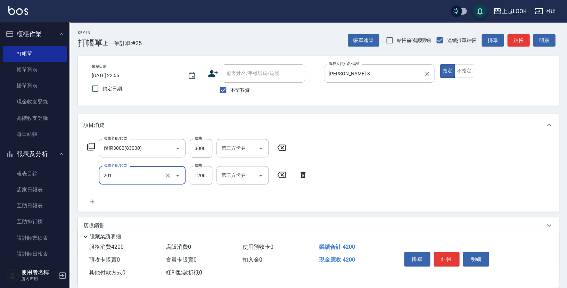
type input "一般燙(改金額)(201)"
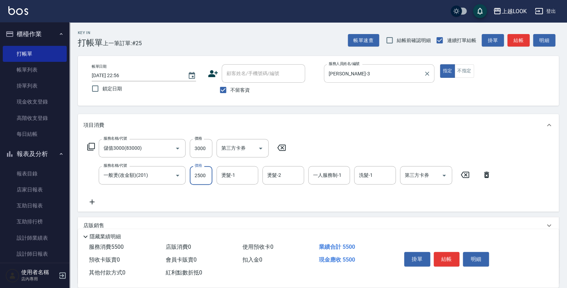
type input "2500"
drag, startPoint x: 432, startPoint y: 146, endPoint x: 439, endPoint y: 158, distance: 14.6
click at [434, 150] on div "服務名稱/代號 儲值3000(83000) 服務名稱/代號 價格 3000 價格 第三方卡券 第三方卡券 服務名稱/代號 一般燙(改金額)(201) 服務名稱…" at bounding box center [288, 172] width 411 height 67
click at [445, 175] on icon "Open" at bounding box center [444, 175] width 8 height 8
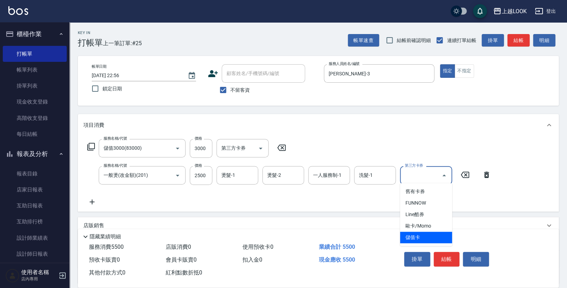
click at [441, 233] on span "儲值卡" at bounding box center [426, 237] width 52 height 11
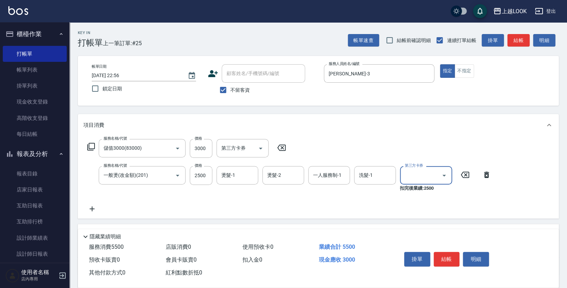
type input "儲值卡"
click at [446, 259] on button "結帳" at bounding box center [446, 259] width 26 height 15
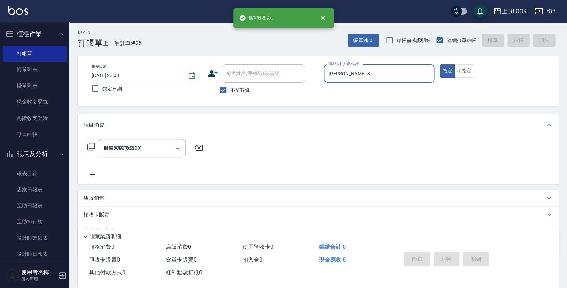
type input "2025/08/18 23:08"
click at [47, 128] on link "每日結帳" at bounding box center [35, 134] width 64 height 16
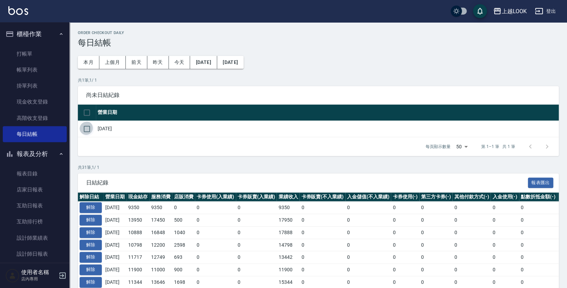
click at [87, 127] on input "checkbox" at bounding box center [87, 129] width 15 height 15
checkbox input "true"
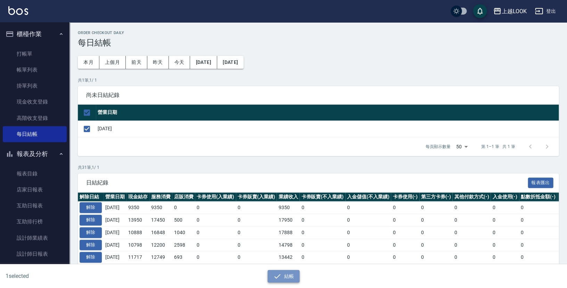
click at [284, 274] on button "結帳" at bounding box center [283, 276] width 32 height 13
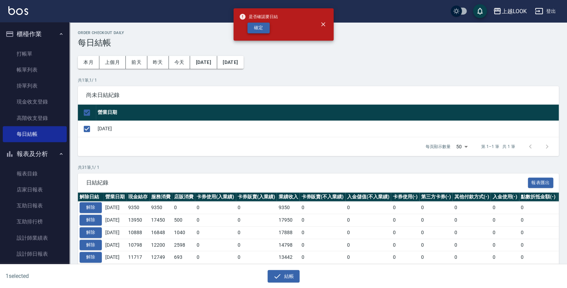
click at [260, 26] on button "確定" at bounding box center [258, 28] width 22 height 11
checkbox input "false"
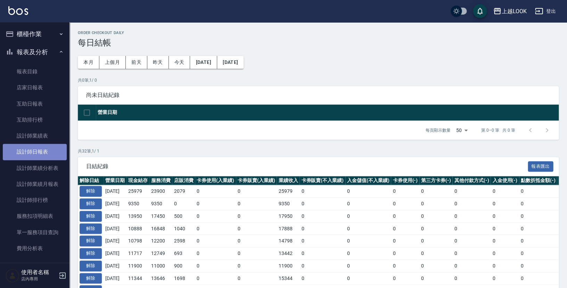
click at [42, 150] on link "設計師日報表" at bounding box center [35, 152] width 64 height 16
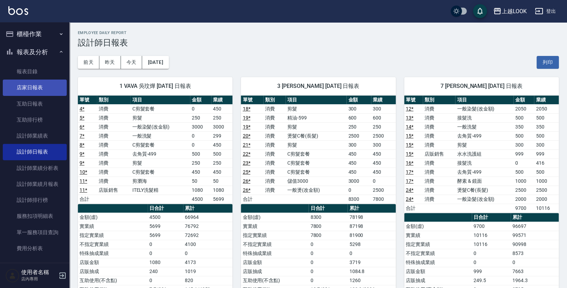
click at [28, 87] on link "店家日報表" at bounding box center [35, 88] width 64 height 16
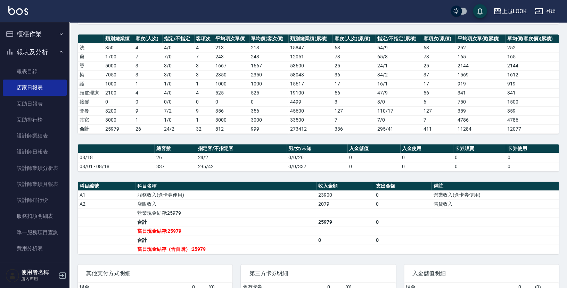
scroll to position [78, 0]
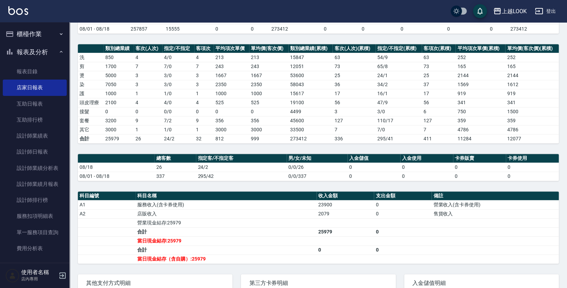
click at [433, 0] on div "上越LOOK 登出" at bounding box center [283, 11] width 567 height 22
click at [28, 32] on button "櫃檯作業" at bounding box center [35, 34] width 64 height 18
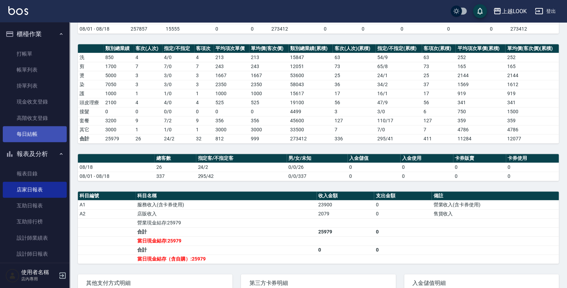
click at [44, 136] on link "每日結帳" at bounding box center [35, 134] width 64 height 16
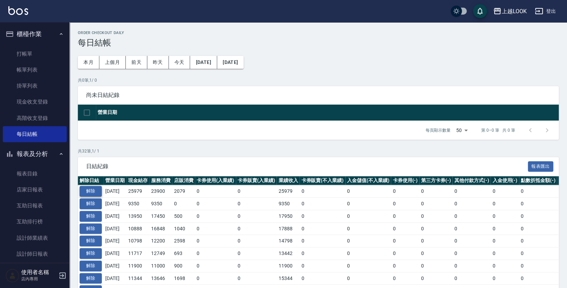
click at [92, 190] on button "解除" at bounding box center [91, 191] width 22 height 11
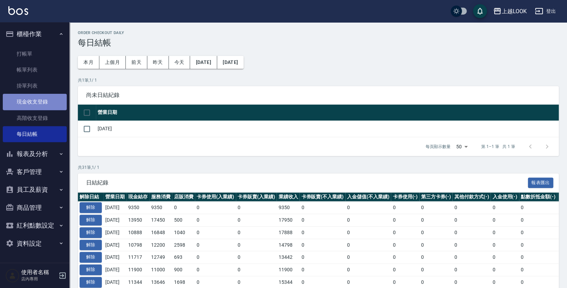
click at [45, 97] on link "現金收支登錄" at bounding box center [35, 102] width 64 height 16
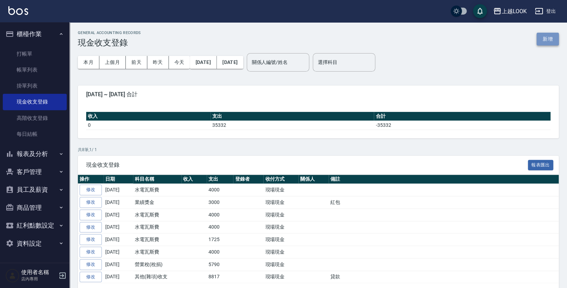
click at [550, 37] on button "新增" at bounding box center [547, 39] width 22 height 13
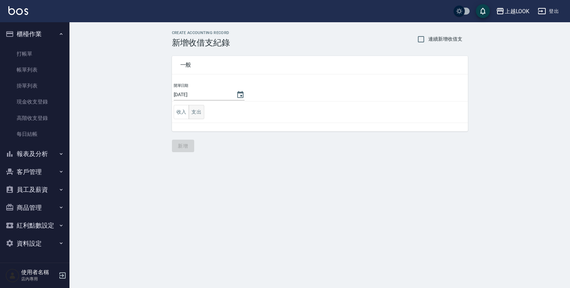
click at [194, 111] on button "支出" at bounding box center [197, 112] width 16 height 14
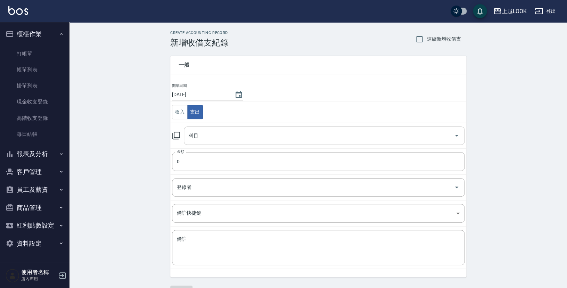
click at [206, 136] on input "科目" at bounding box center [319, 136] width 264 height 12
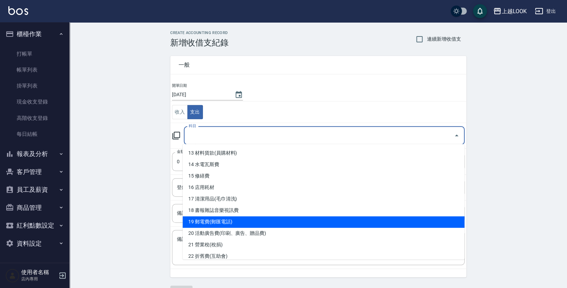
scroll to position [159, 0]
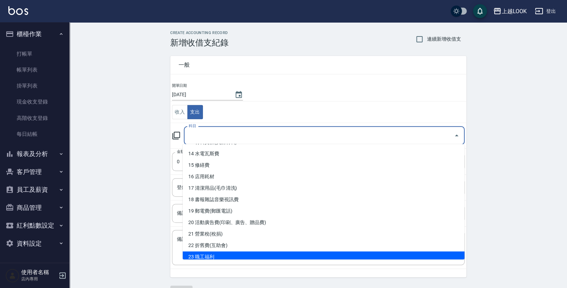
click at [230, 252] on li "23 職工福利" at bounding box center [324, 256] width 282 height 11
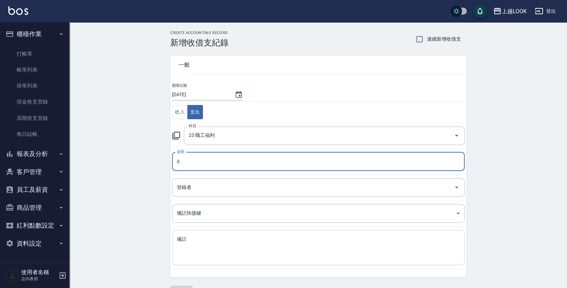
type input "23 職工福利"
click at [201, 157] on input "0" at bounding box center [318, 161] width 292 height 19
click at [180, 162] on input "06000" at bounding box center [318, 161] width 292 height 19
type input "6000"
click at [208, 239] on textarea "備註" at bounding box center [318, 248] width 283 height 24
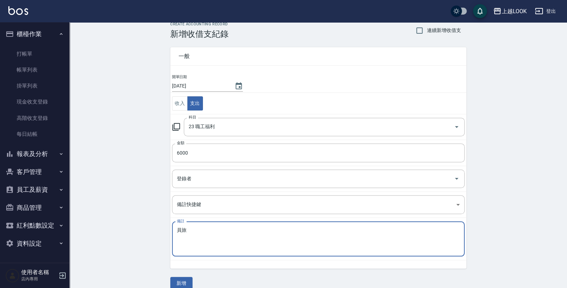
scroll to position [10, 0]
type textarea "員旅"
click at [185, 282] on button "新增" at bounding box center [181, 282] width 22 height 13
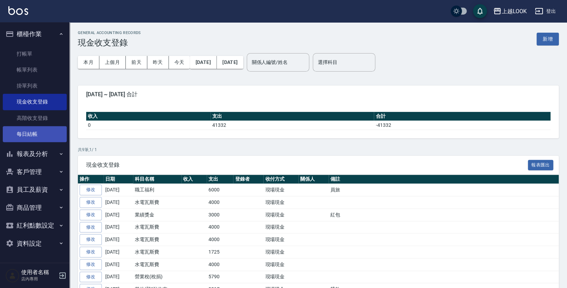
click at [32, 136] on link "每日結帳" at bounding box center [35, 134] width 64 height 16
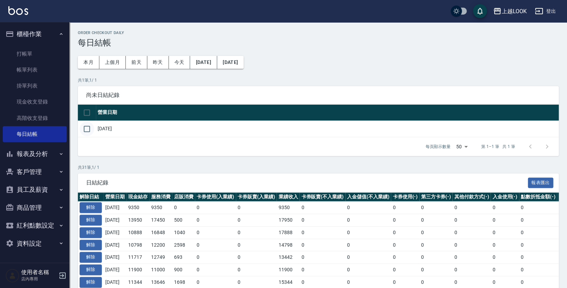
click at [86, 127] on input "checkbox" at bounding box center [87, 129] width 15 height 15
checkbox input "true"
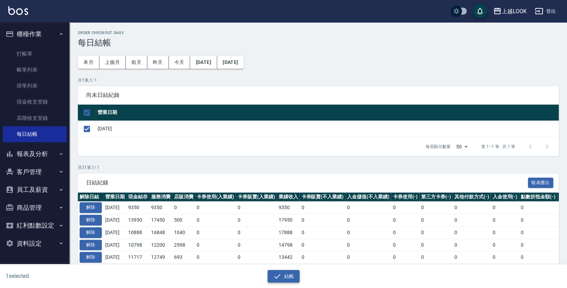
click at [282, 272] on button "結帳" at bounding box center [283, 276] width 32 height 13
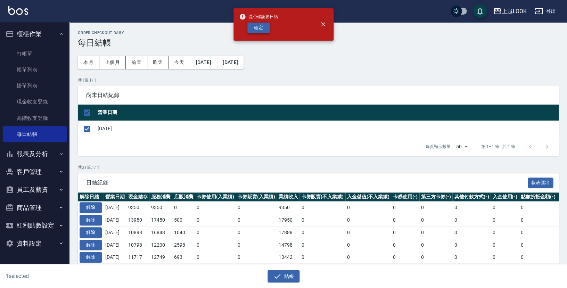
click at [258, 26] on button "確定" at bounding box center [258, 28] width 22 height 11
checkbox input "false"
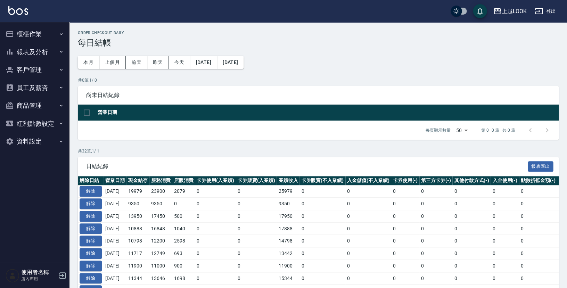
click at [32, 52] on button "報表及分析" at bounding box center [35, 52] width 64 height 18
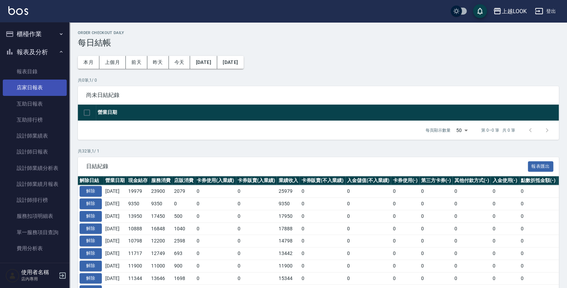
click at [39, 87] on link "店家日報表" at bounding box center [35, 88] width 64 height 16
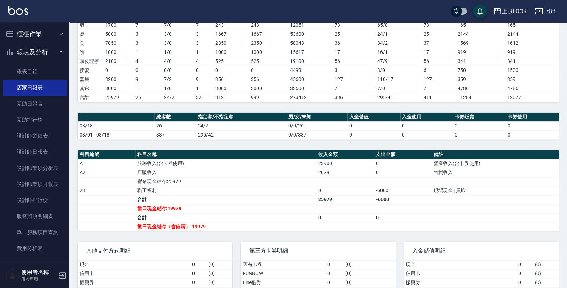
scroll to position [118, 0]
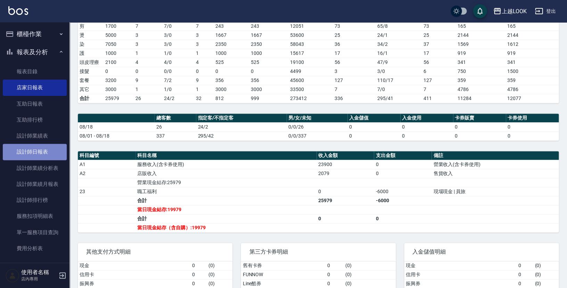
click at [42, 146] on link "設計師日報表" at bounding box center [35, 152] width 64 height 16
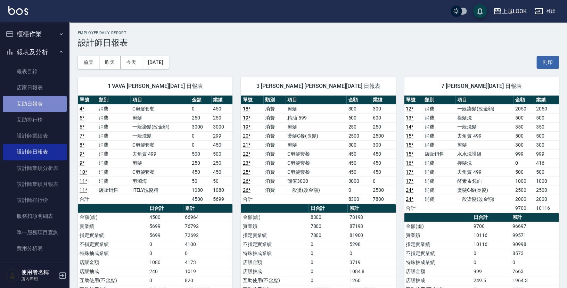
click at [37, 102] on link "互助日報表" at bounding box center [35, 104] width 64 height 16
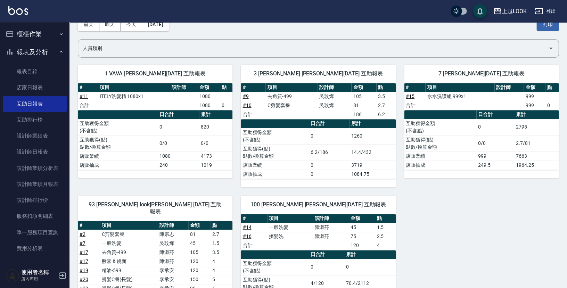
scroll to position [145, 0]
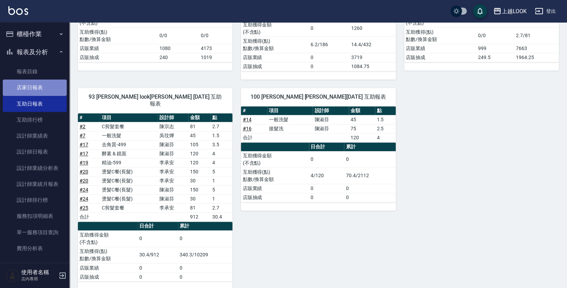
click at [39, 86] on link "店家日報表" at bounding box center [35, 88] width 64 height 16
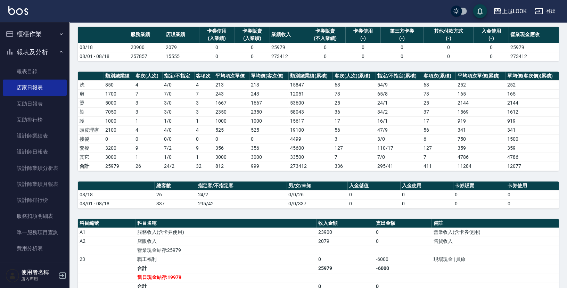
scroll to position [52, 0]
